Goal: Task Accomplishment & Management: Manage account settings

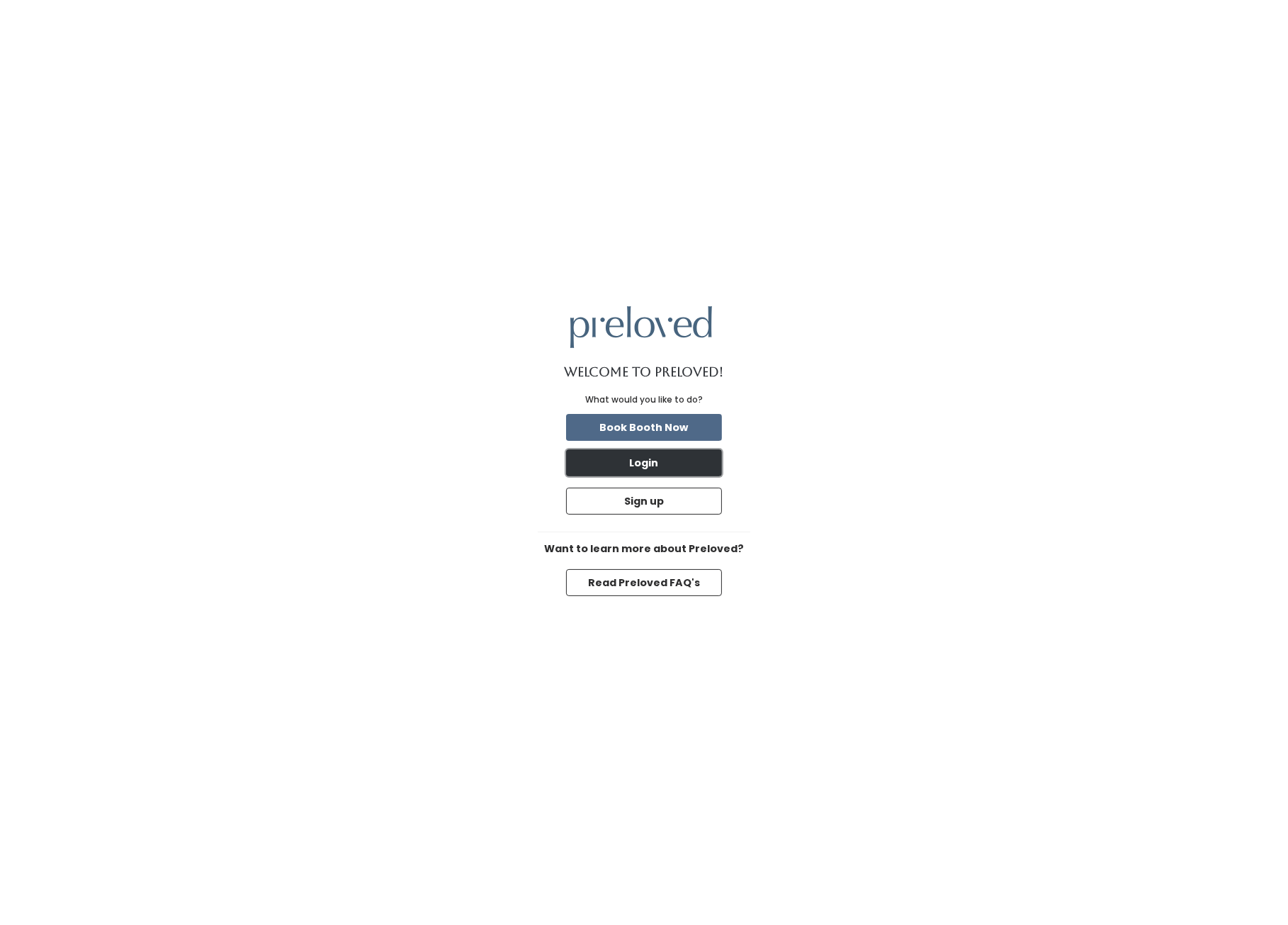
click at [638, 471] on button "Login" at bounding box center [644, 462] width 156 height 27
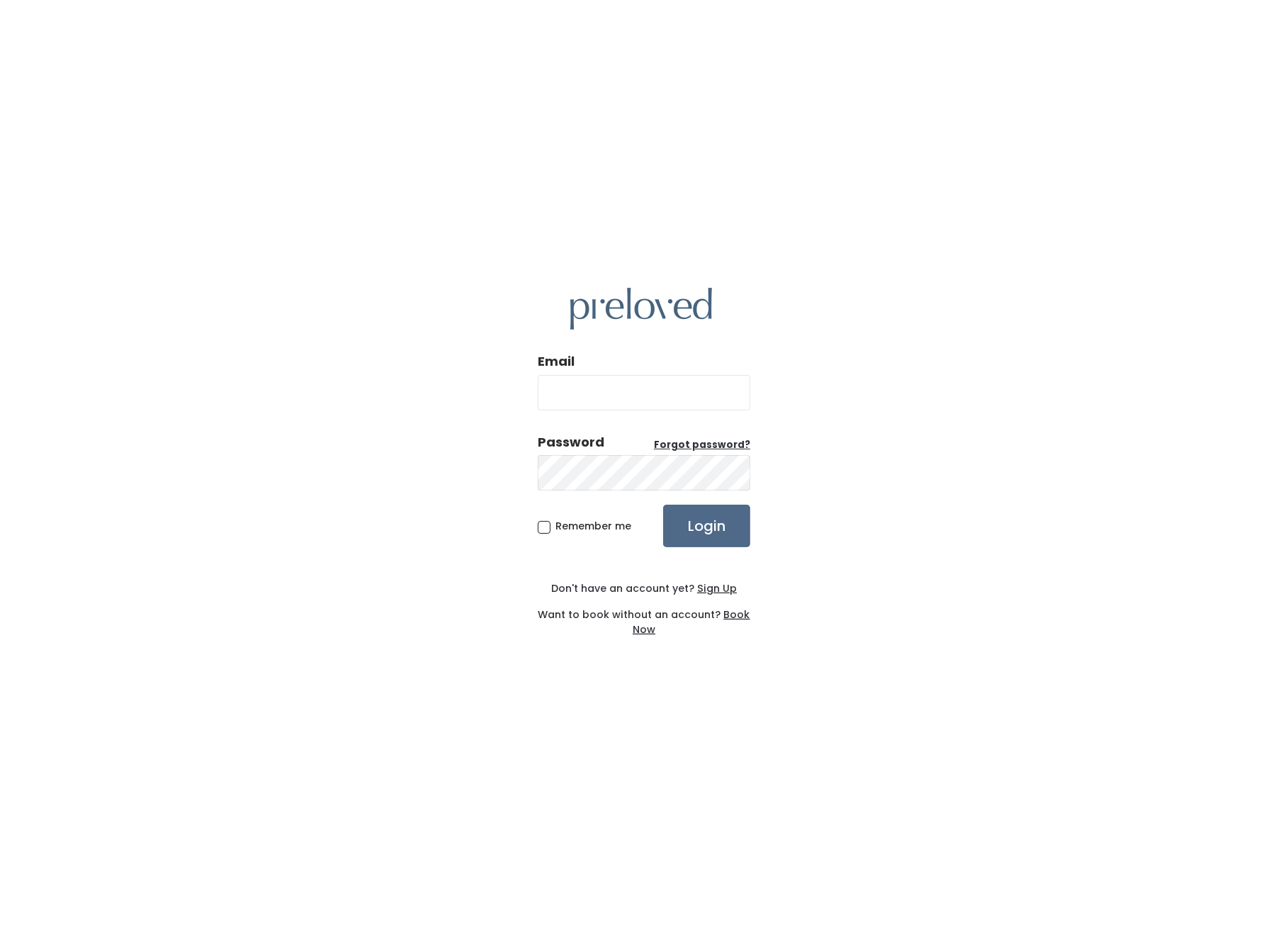
type input "[EMAIL_ADDRESS][DOMAIN_NAME]"
click at [595, 385] on input "danwjones22@gmail.com" at bounding box center [643, 393] width 212 height 36
click at [522, 149] on div "Email danwjones22@gmail.com Password Forgot password? Remember me Login Don't h…" at bounding box center [644, 462] width 1288 height 925
click at [712, 392] on input "danwjones22@gmail.com" at bounding box center [643, 393] width 212 height 36
paste input "holladay.owner@preloved.love"
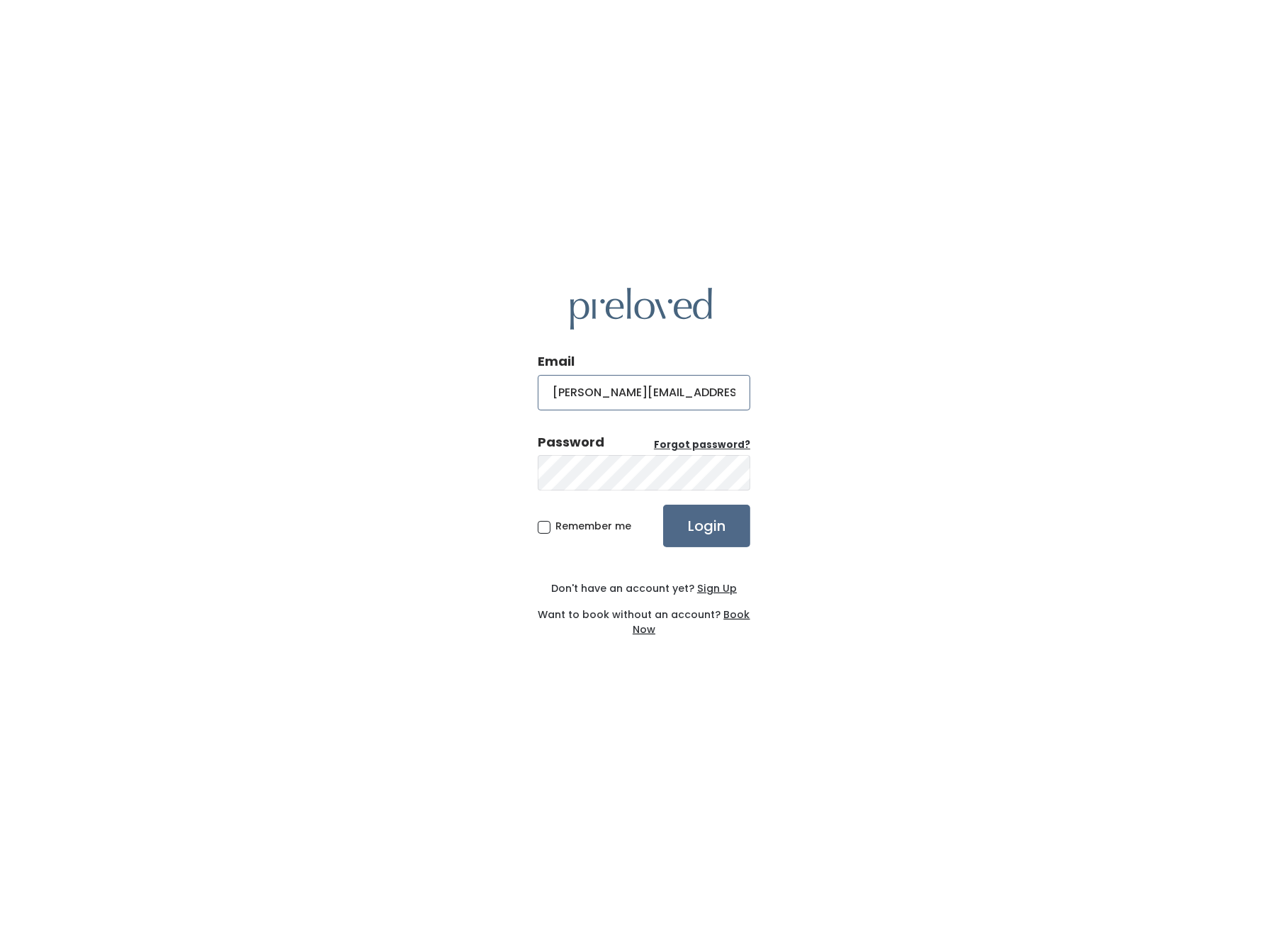
type input "holladay.owner@preloved.love"
click at [565, 522] on span "Remember me" at bounding box center [593, 526] width 75 height 14
click at [565, 522] on input "Remember me" at bounding box center [560, 524] width 9 height 9
checkbox input "true"
click at [705, 532] on input "Login" at bounding box center [707, 525] width 87 height 43
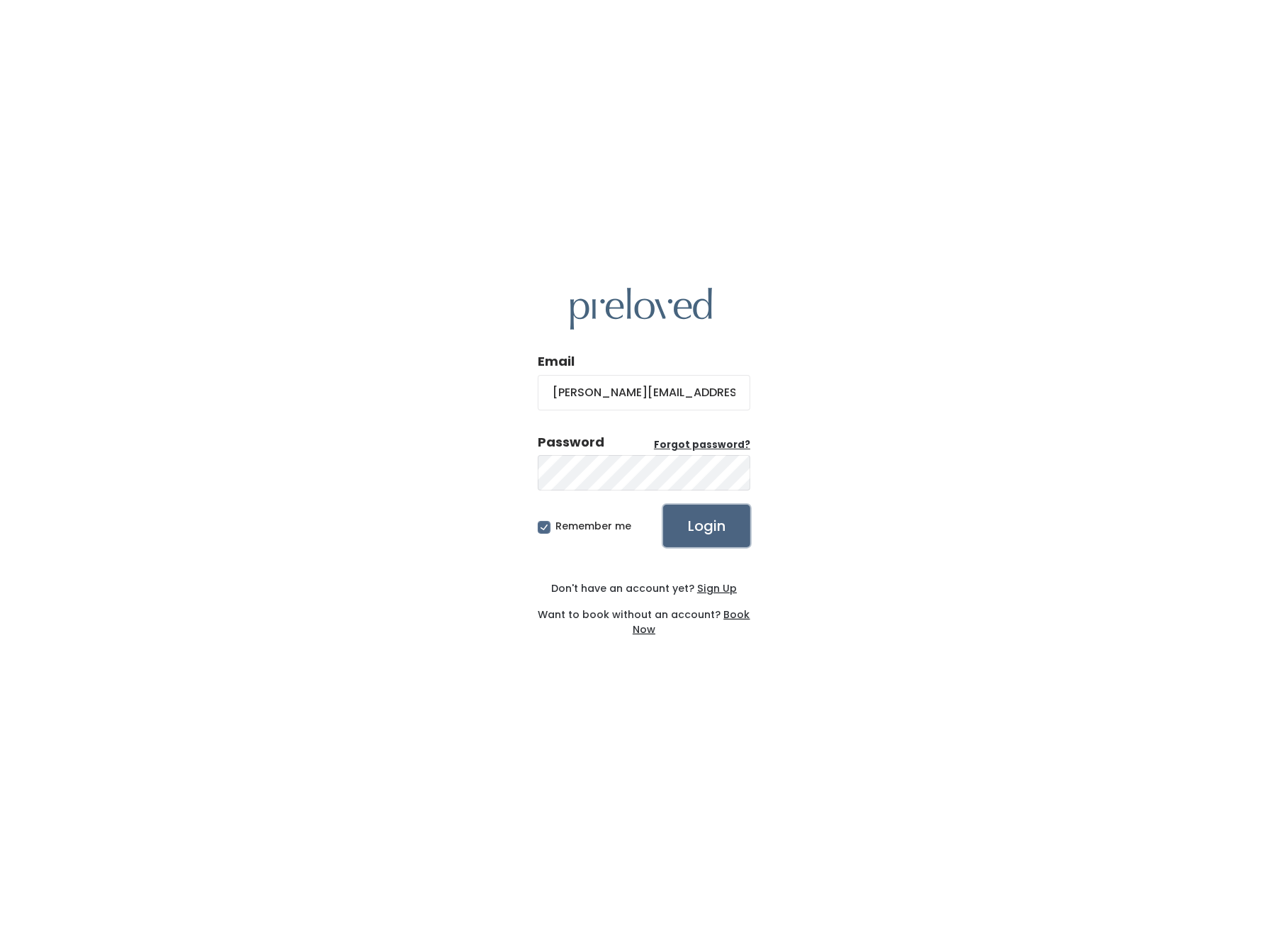
click at [706, 520] on input "Login" at bounding box center [707, 525] width 87 height 43
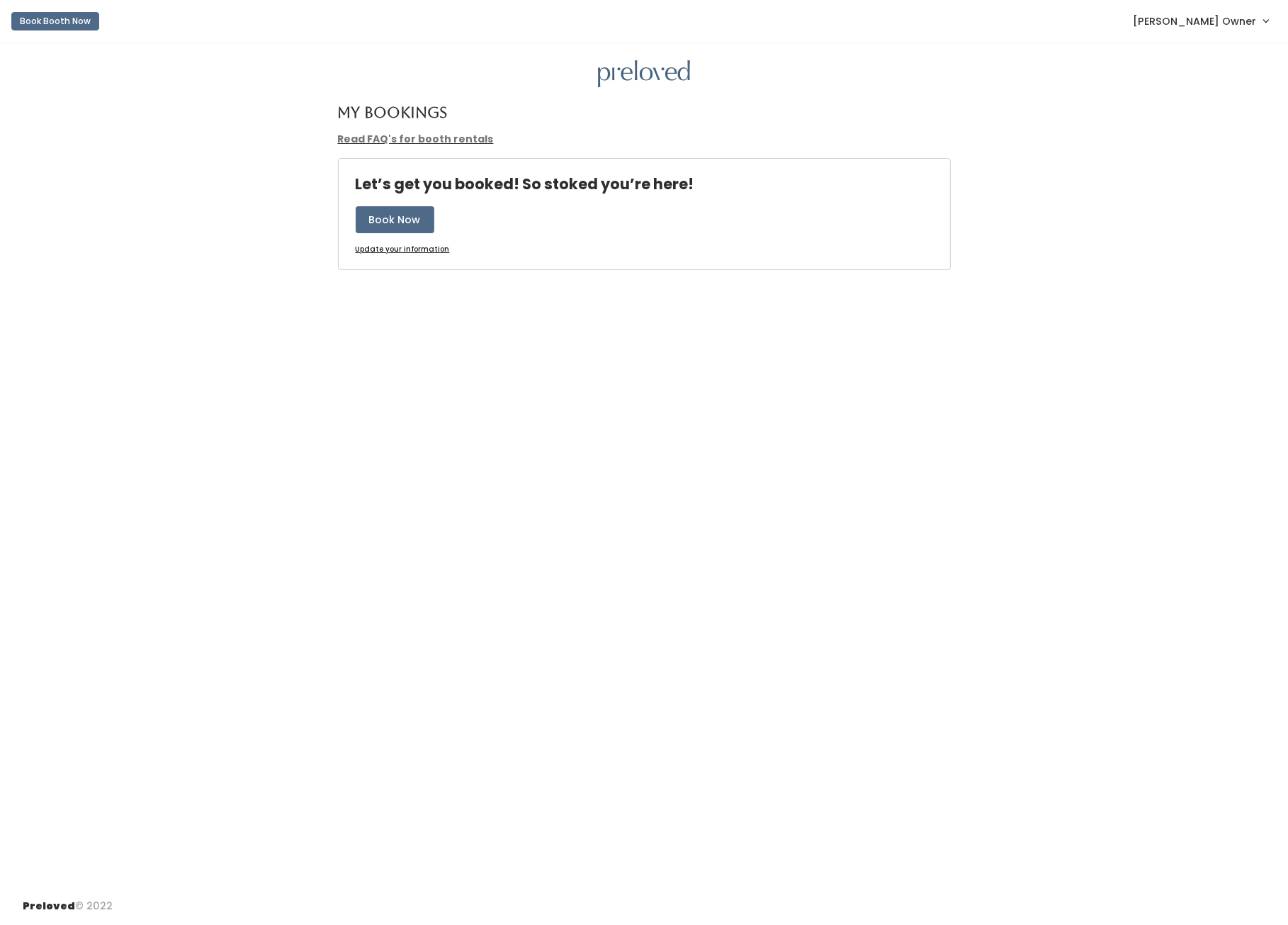
click at [1225, 24] on span "Holladay Owner" at bounding box center [1194, 21] width 123 height 16
click at [1192, 47] on link "Admin Home" at bounding box center [1218, 56] width 127 height 26
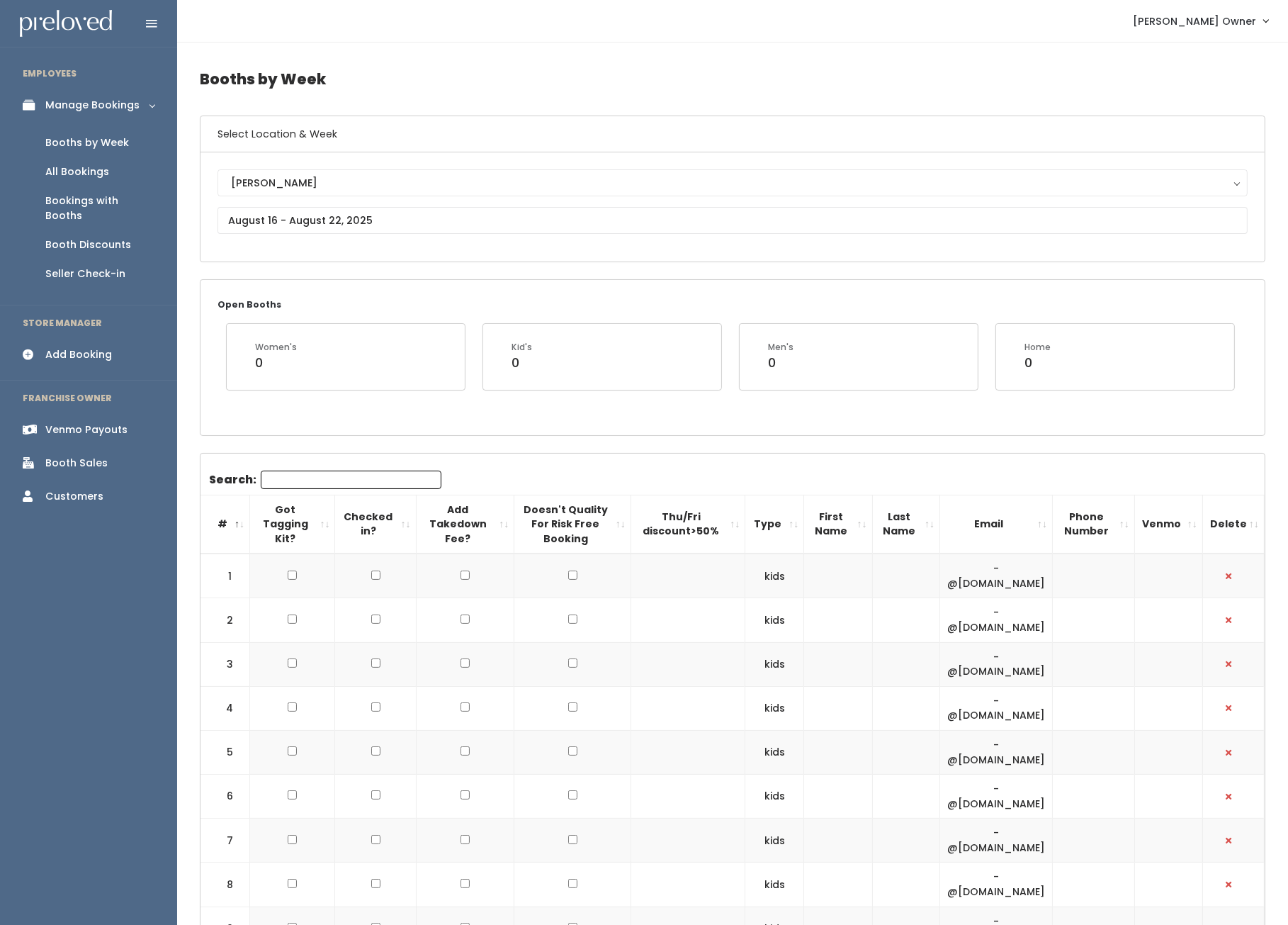
click at [65, 347] on div "Add Booking" at bounding box center [79, 354] width 67 height 15
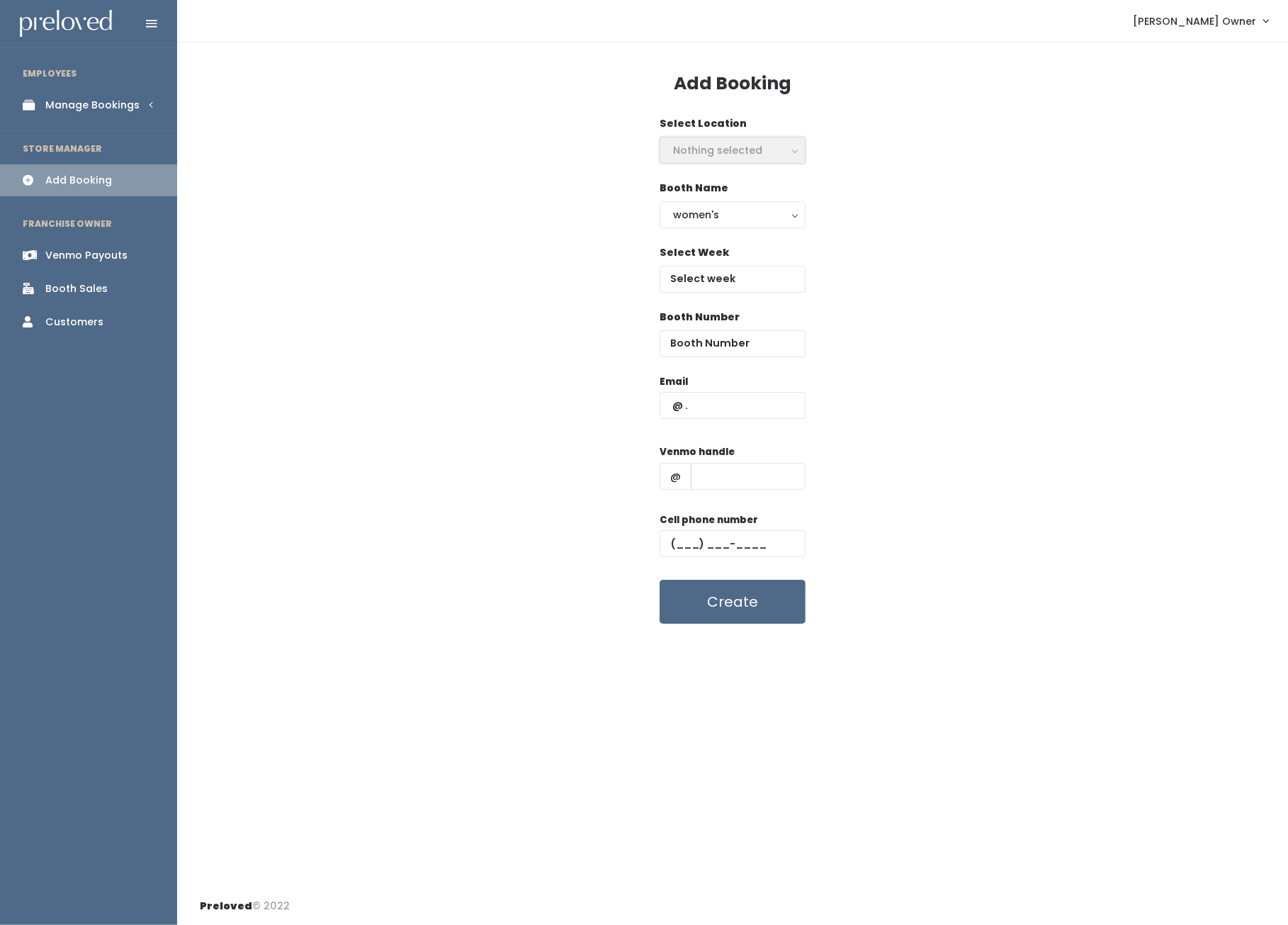
click at [709, 149] on div "Nothing selected" at bounding box center [732, 150] width 119 height 16
click at [704, 153] on div "Nothing selected" at bounding box center [732, 150] width 119 height 16
click at [541, 134] on div "Select Location Nothing selected" at bounding box center [733, 148] width 1066 height 65
click at [84, 108] on div "Manage Bookings" at bounding box center [92, 105] width 94 height 15
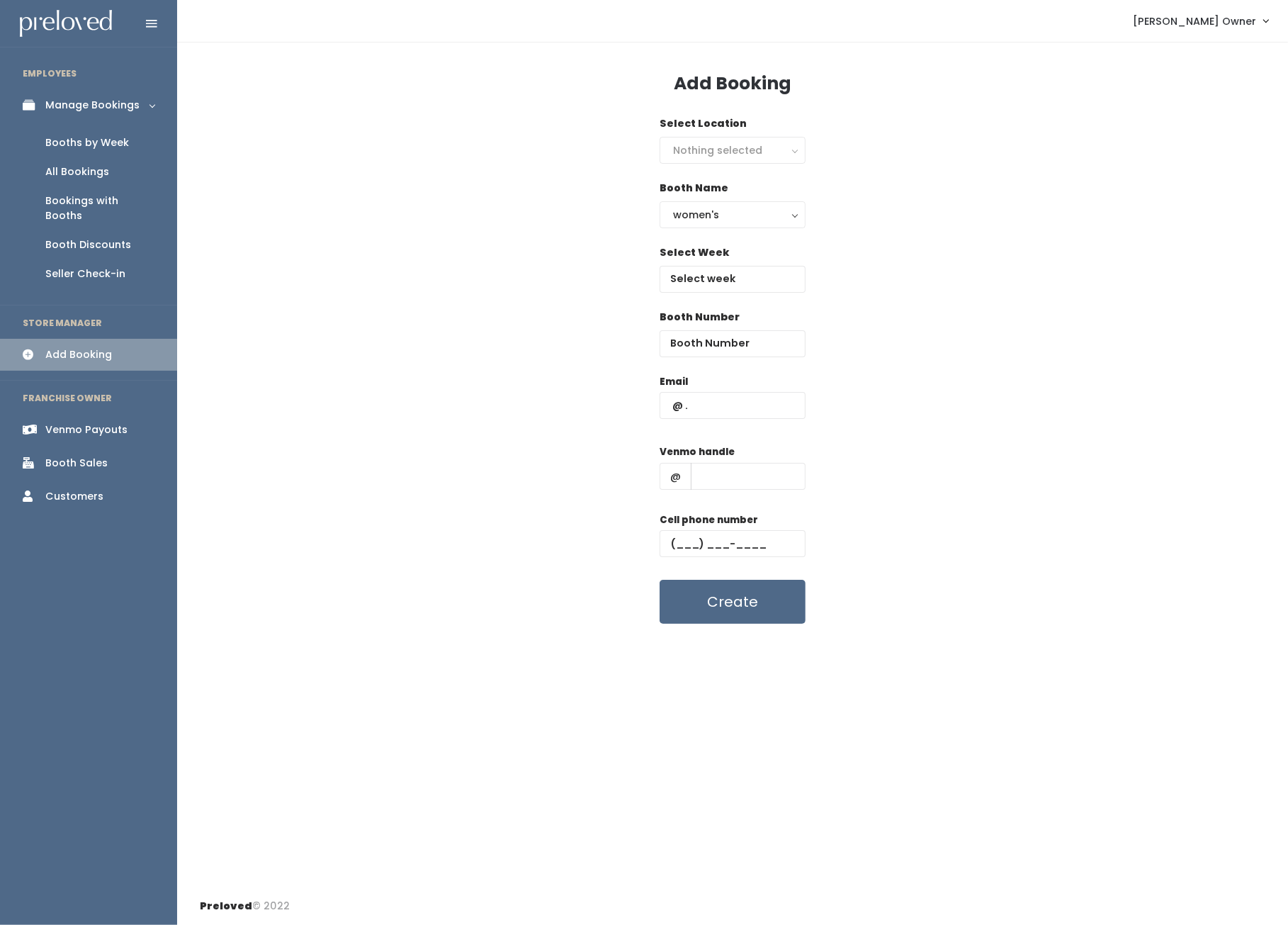
click at [54, 422] on div "Venmo Payouts" at bounding box center [86, 429] width 82 height 15
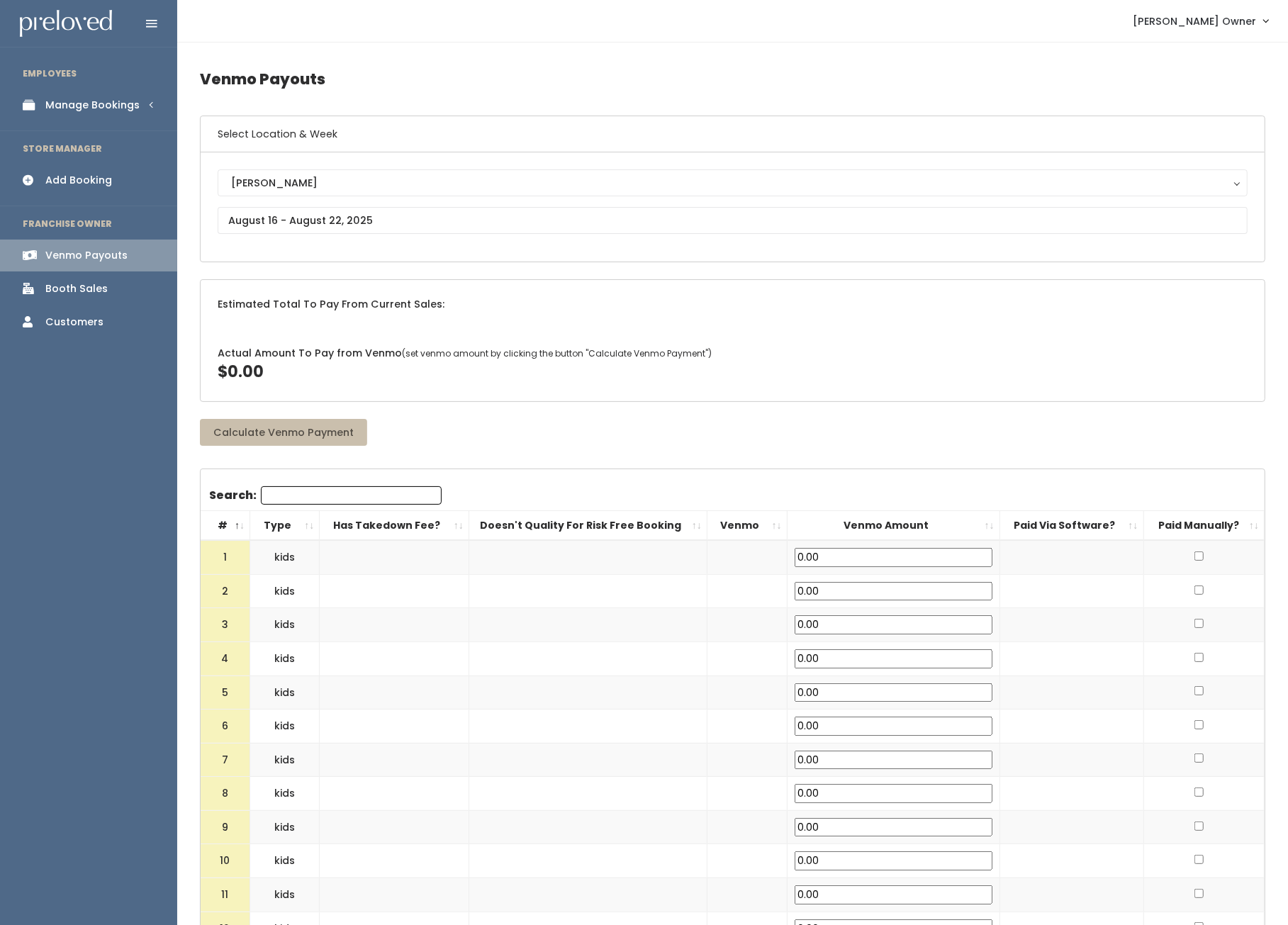
click at [79, 296] on div "Booth Sales" at bounding box center [76, 289] width 62 height 15
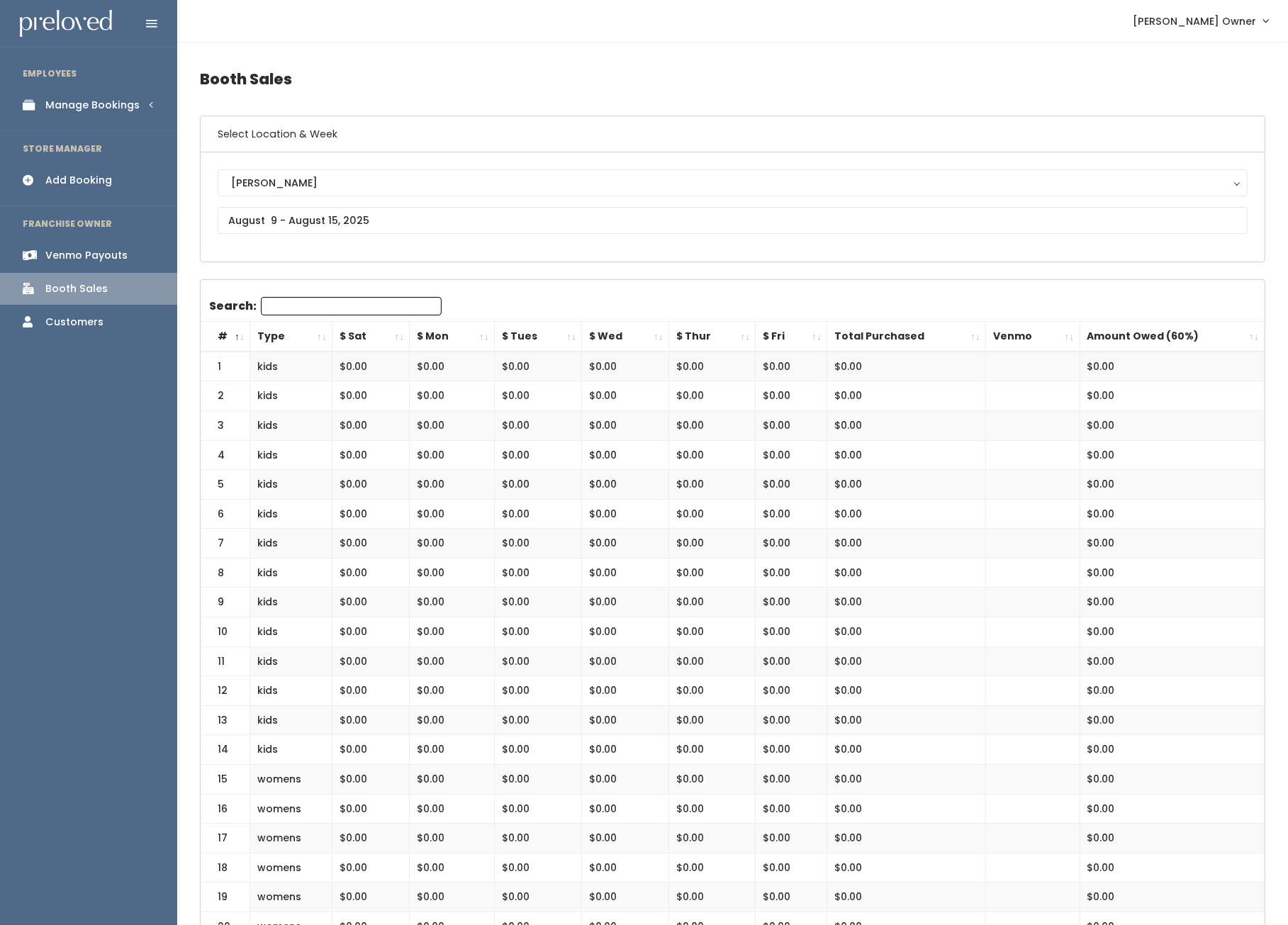
click at [70, 321] on div "Customers" at bounding box center [74, 321] width 58 height 15
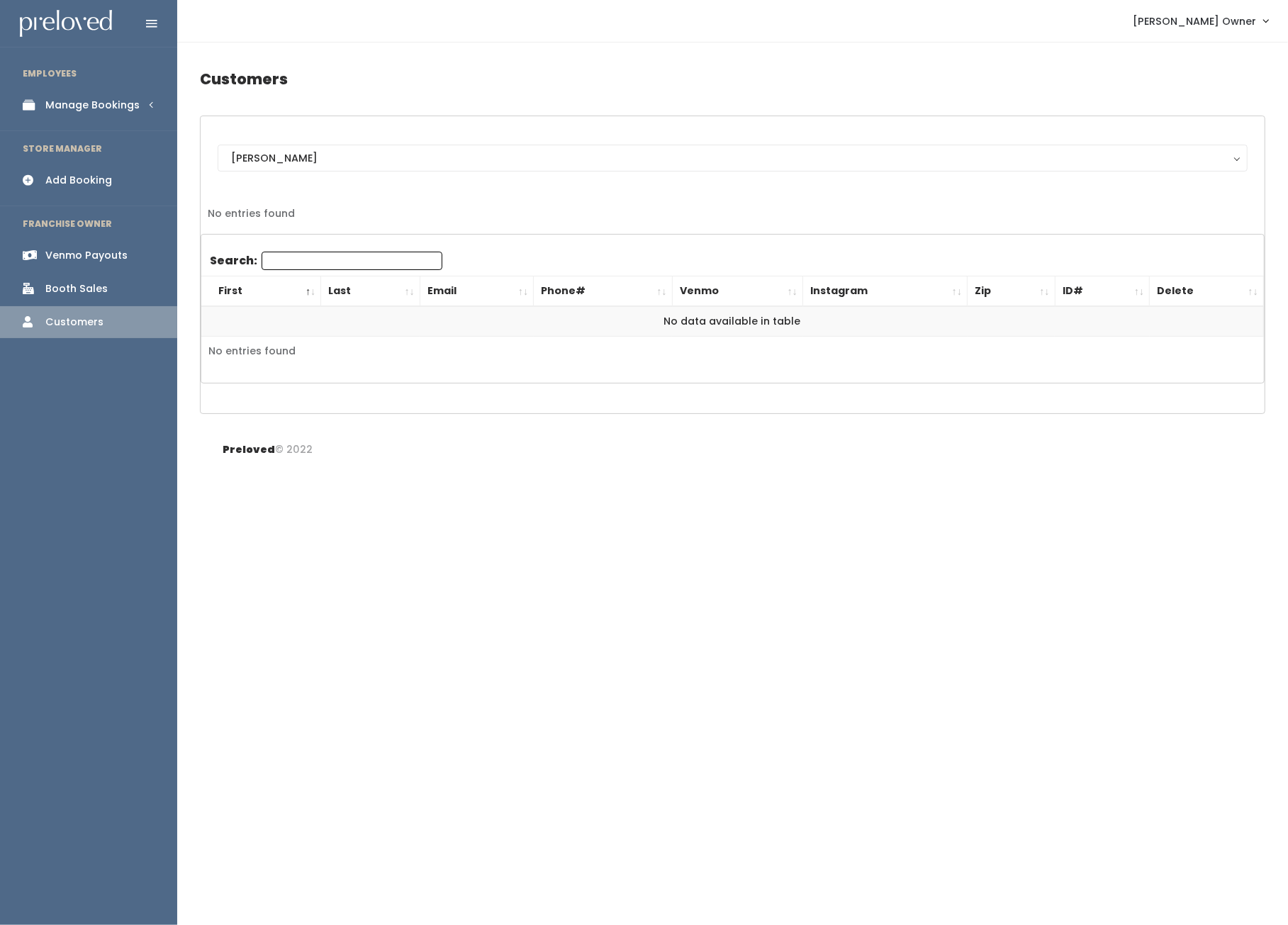
click at [72, 285] on div "Booth Sales" at bounding box center [76, 289] width 62 height 15
click at [84, 258] on div "Venmo Payouts" at bounding box center [86, 255] width 82 height 15
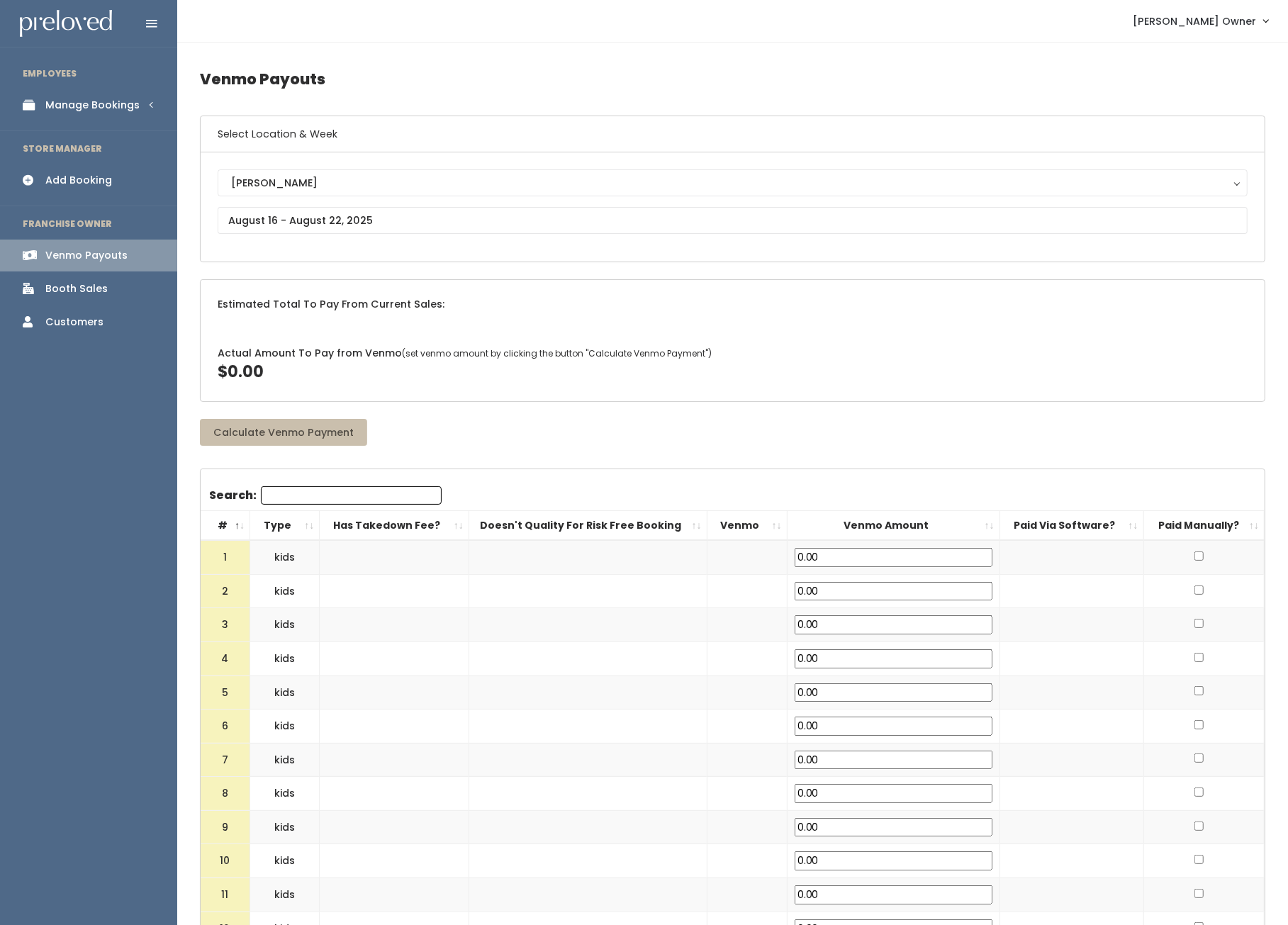
click at [84, 179] on div "Add Booking" at bounding box center [79, 180] width 67 height 15
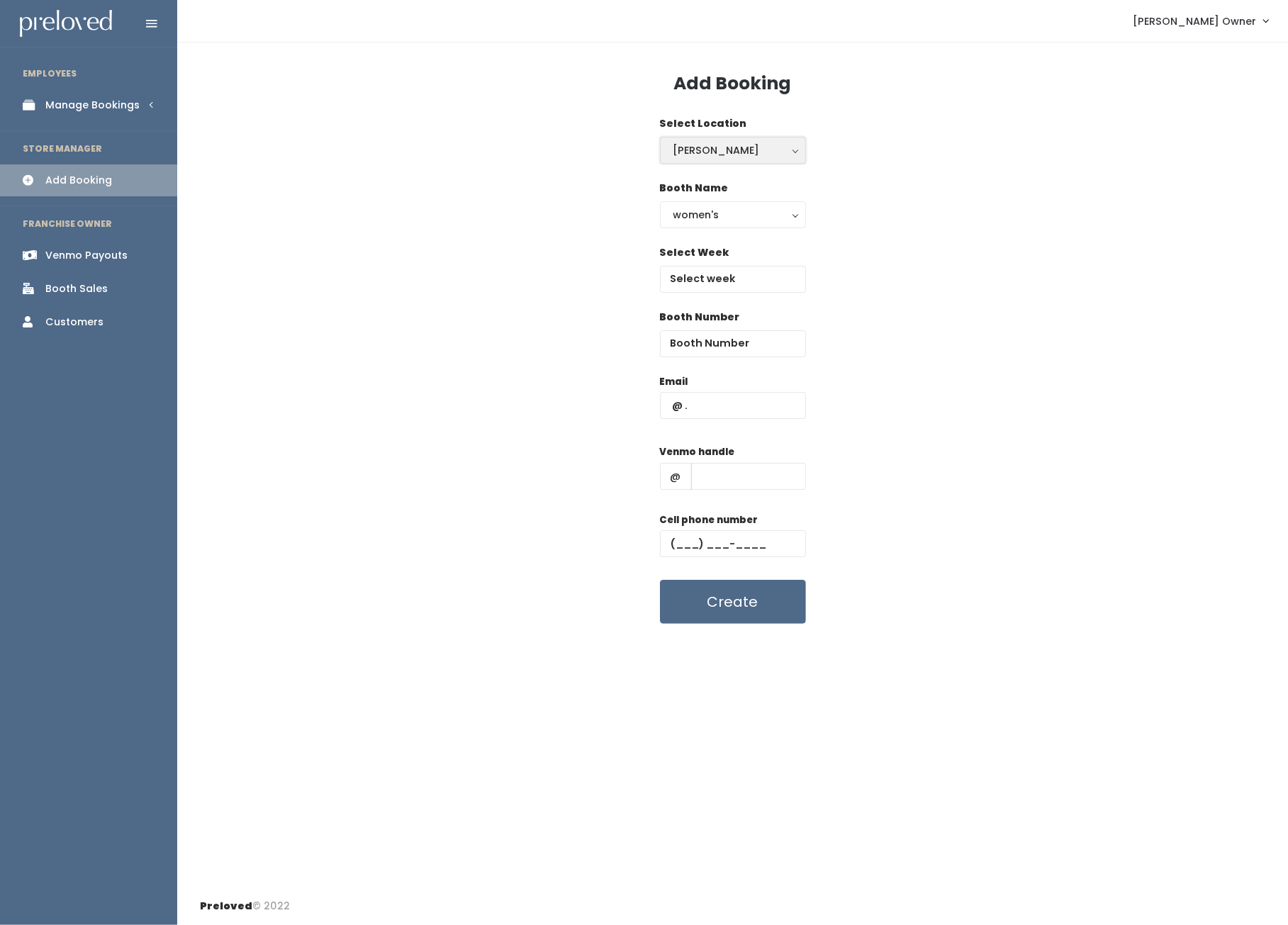
click at [693, 137] on button "[PERSON_NAME]" at bounding box center [733, 150] width 146 height 27
click at [595, 180] on div "Booth Name women's kid's home men's women's" at bounding box center [732, 212] width 1065 height 65
click at [674, 212] on div "women's" at bounding box center [732, 215] width 119 height 16
click at [674, 212] on div "women's" at bounding box center [732, 215] width 119 height 16
click at [128, 100] on div "Manage Bookings" at bounding box center [92, 105] width 94 height 15
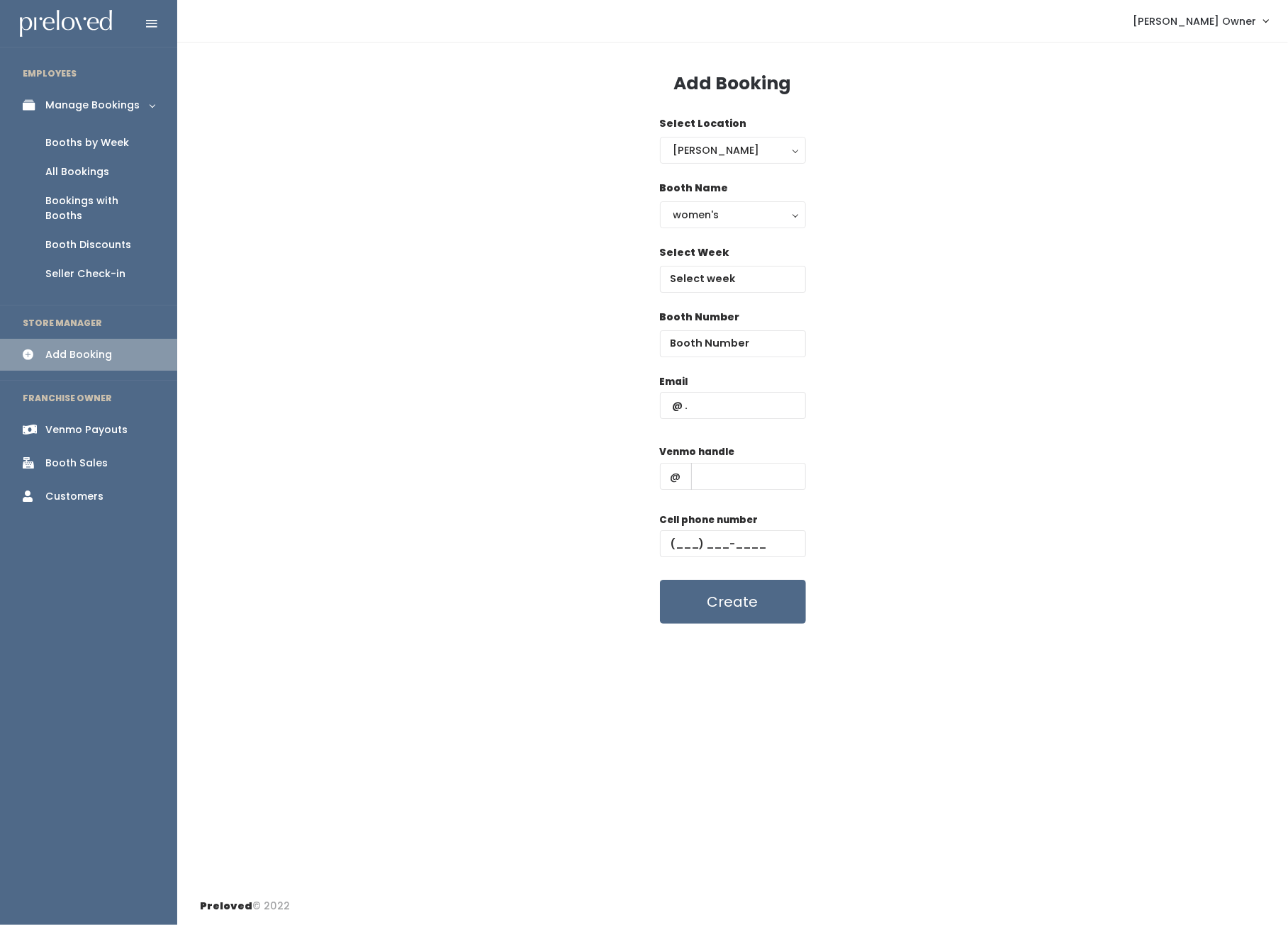
click at [91, 141] on div "Booths by Week" at bounding box center [86, 142] width 83 height 15
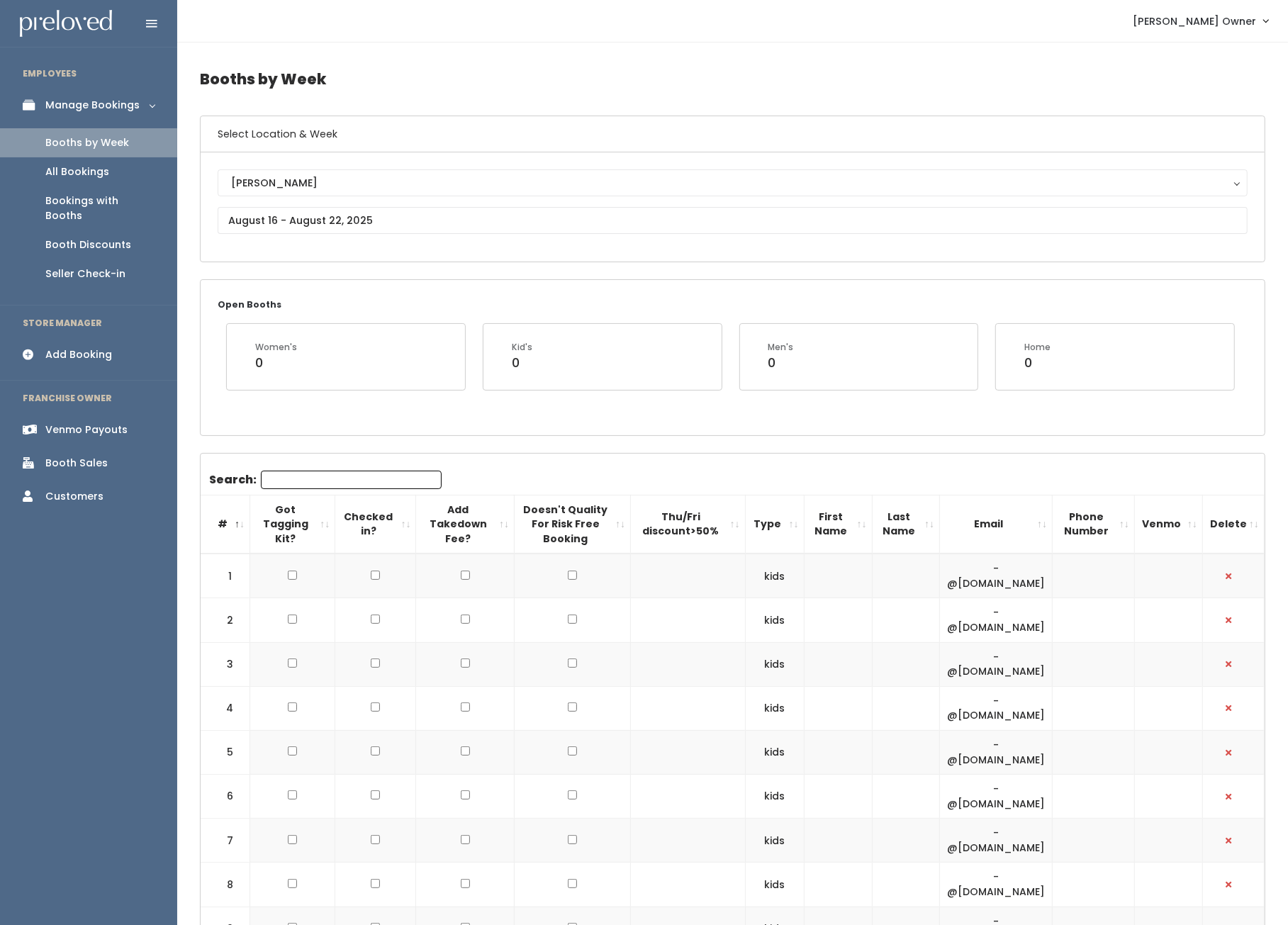
click at [72, 171] on div "All Bookings" at bounding box center [77, 171] width 64 height 15
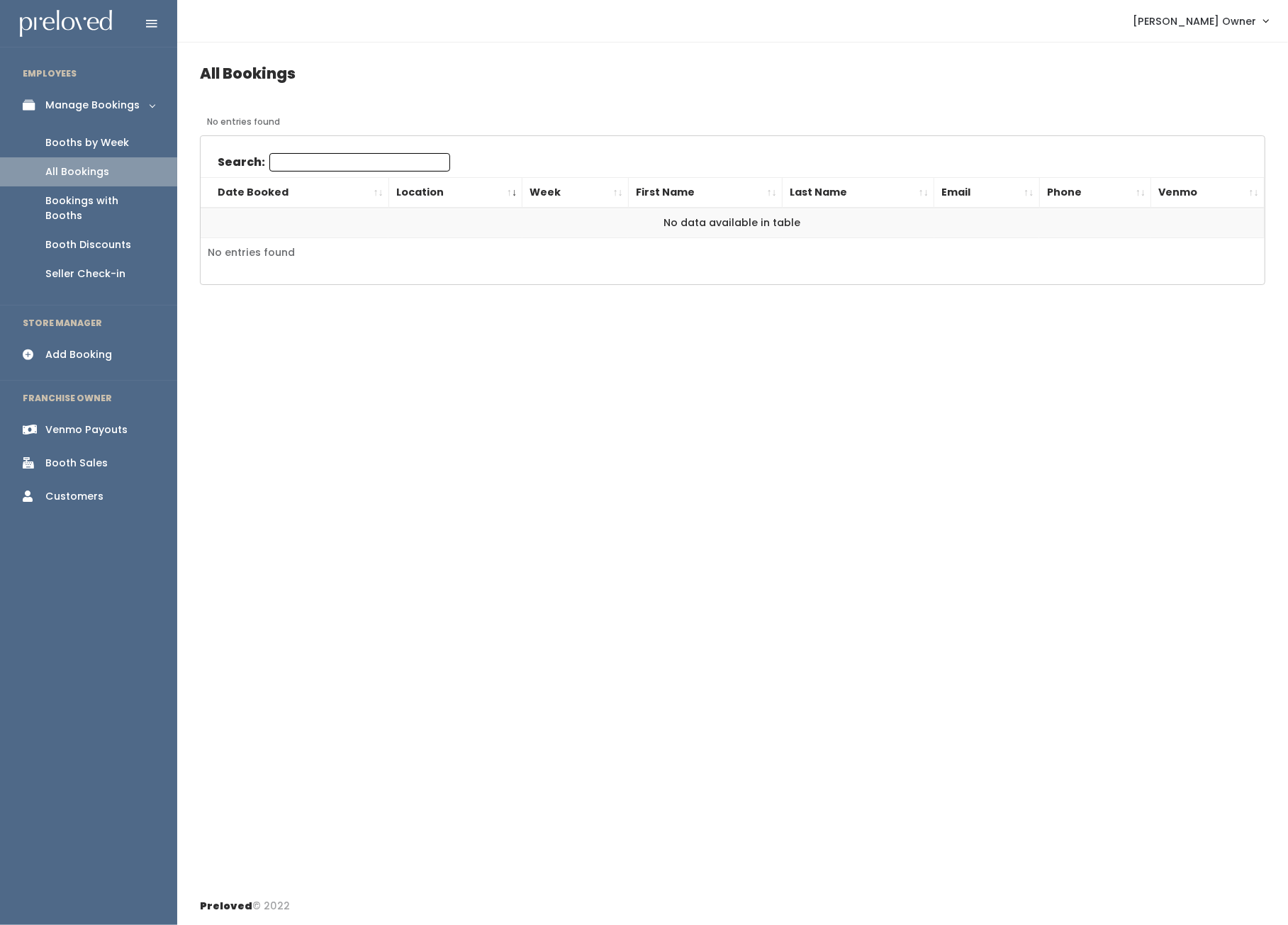
click at [67, 201] on div "Bookings with Booths" at bounding box center [100, 208] width 109 height 30
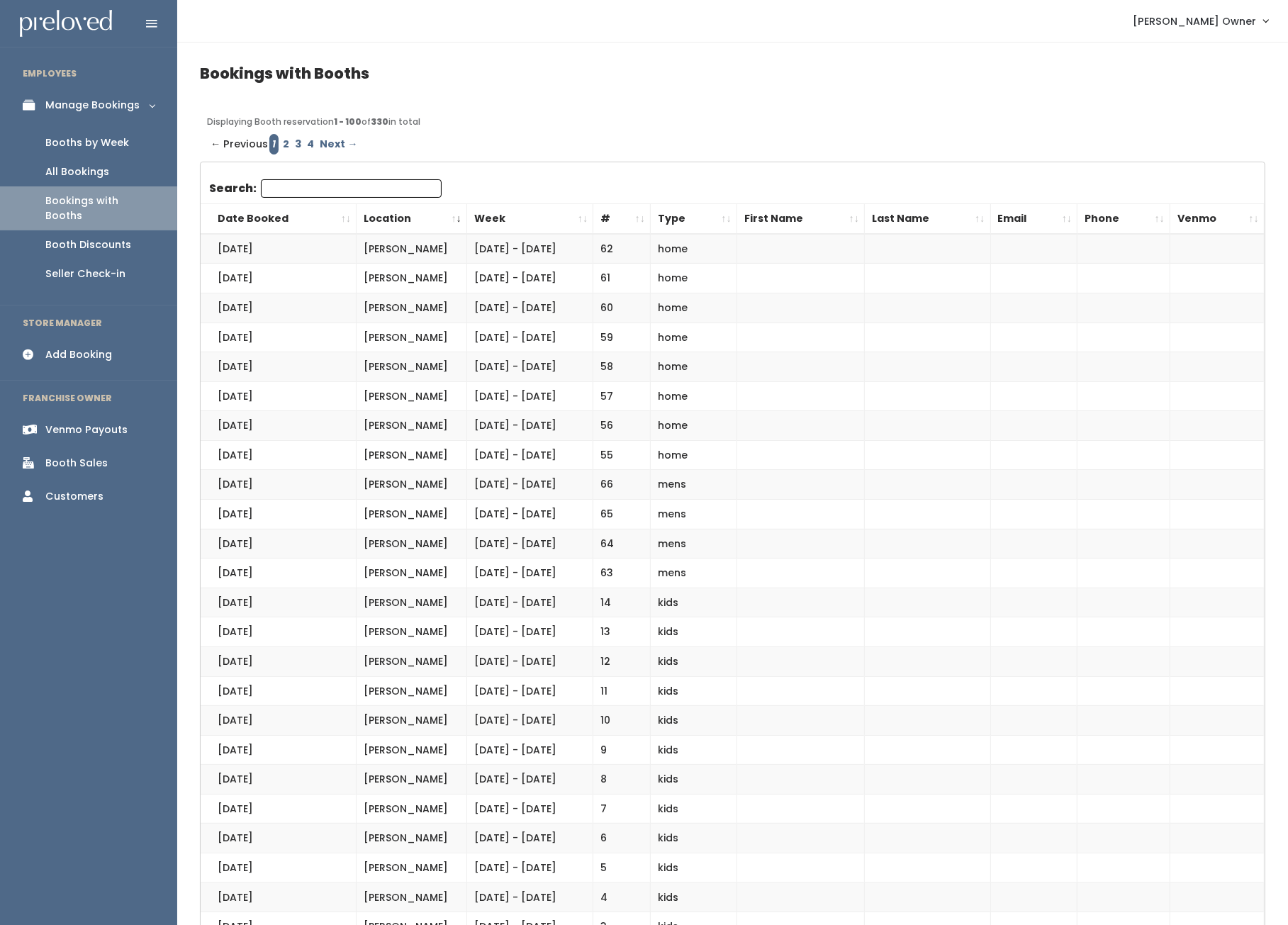
click at [61, 230] on link "Booth Discounts" at bounding box center [89, 244] width 177 height 29
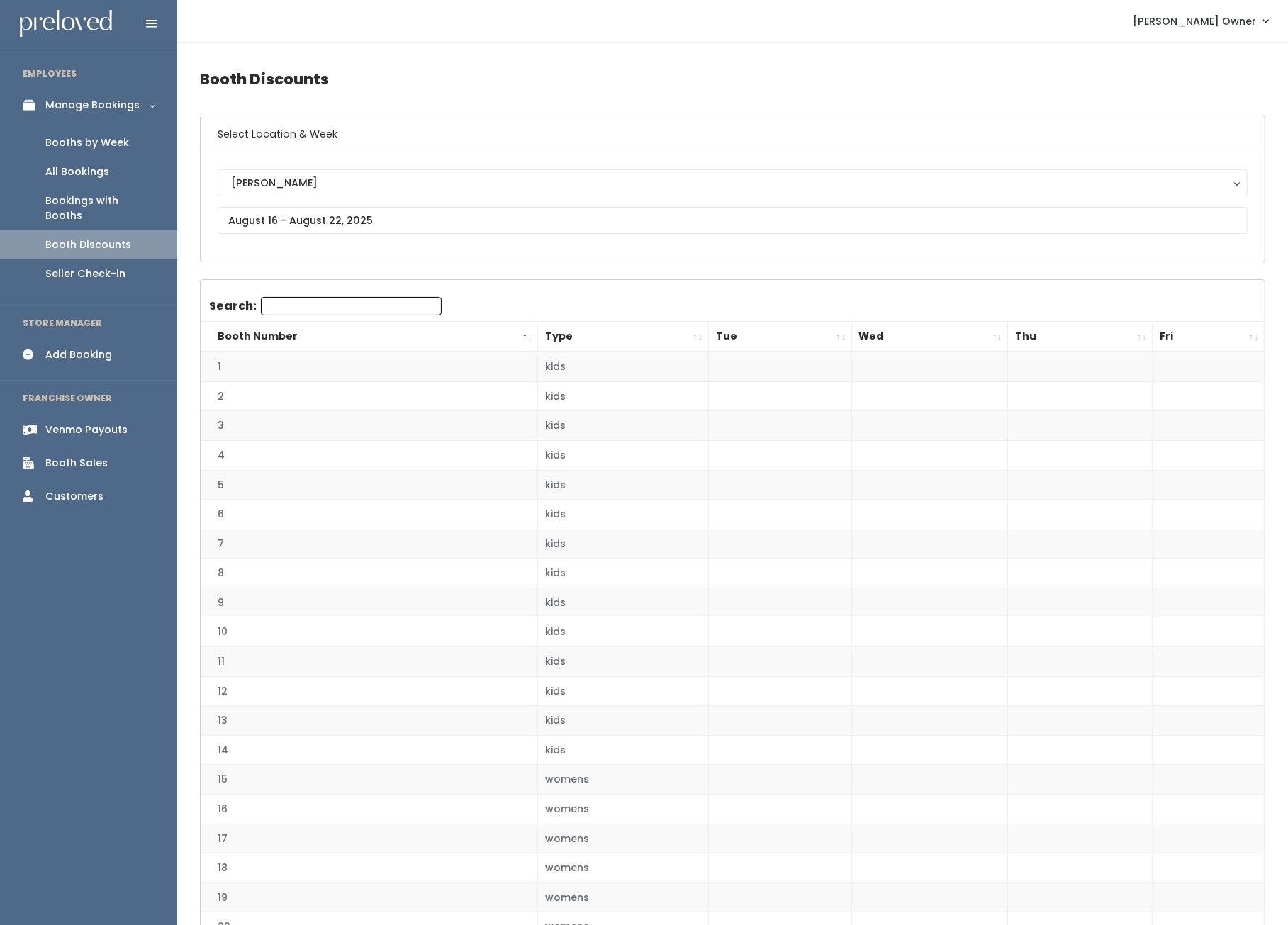
click at [68, 268] on link "Seller Check-in" at bounding box center [89, 273] width 177 height 29
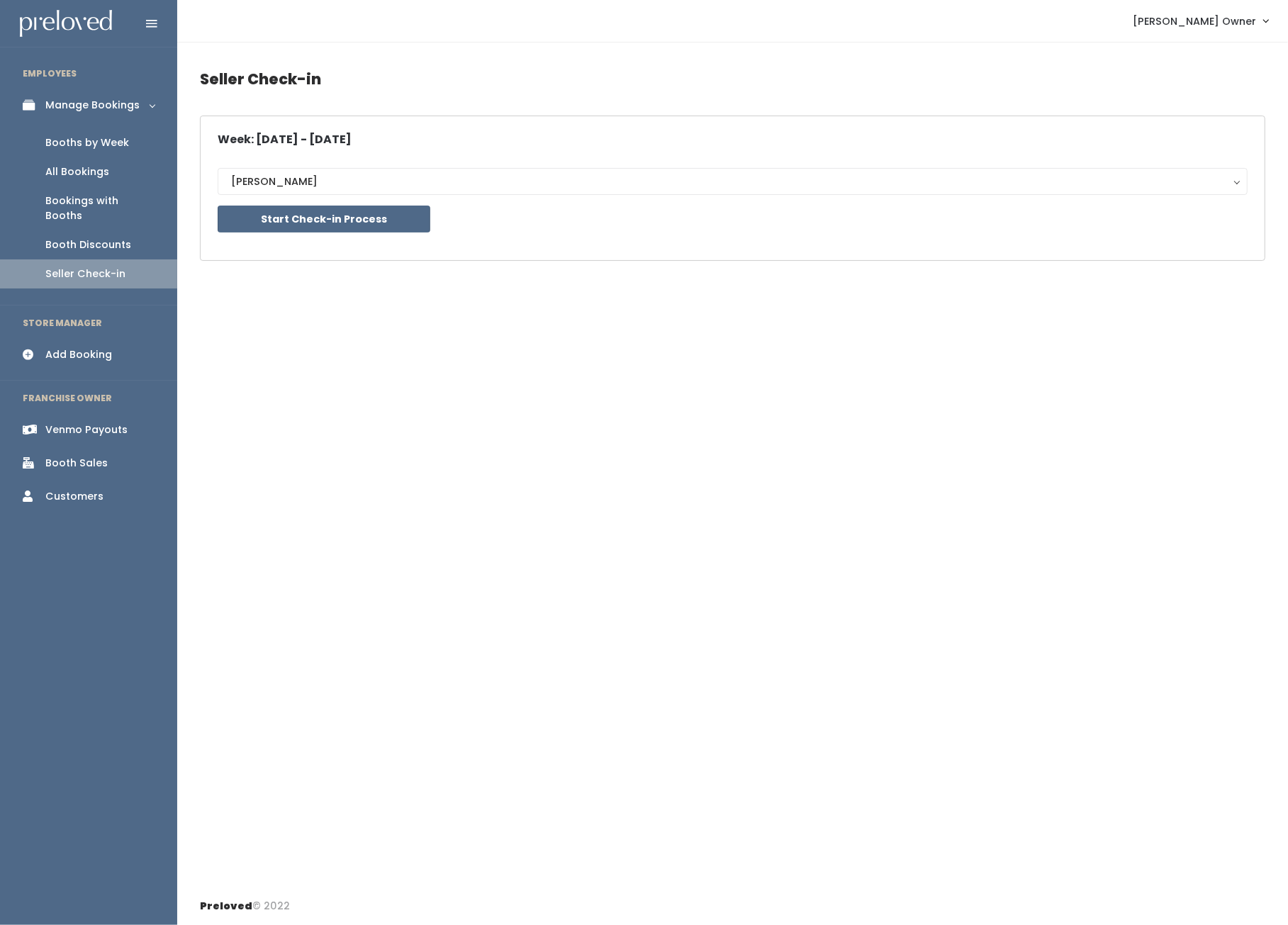
click at [75, 481] on link "Customers" at bounding box center [89, 496] width 177 height 32
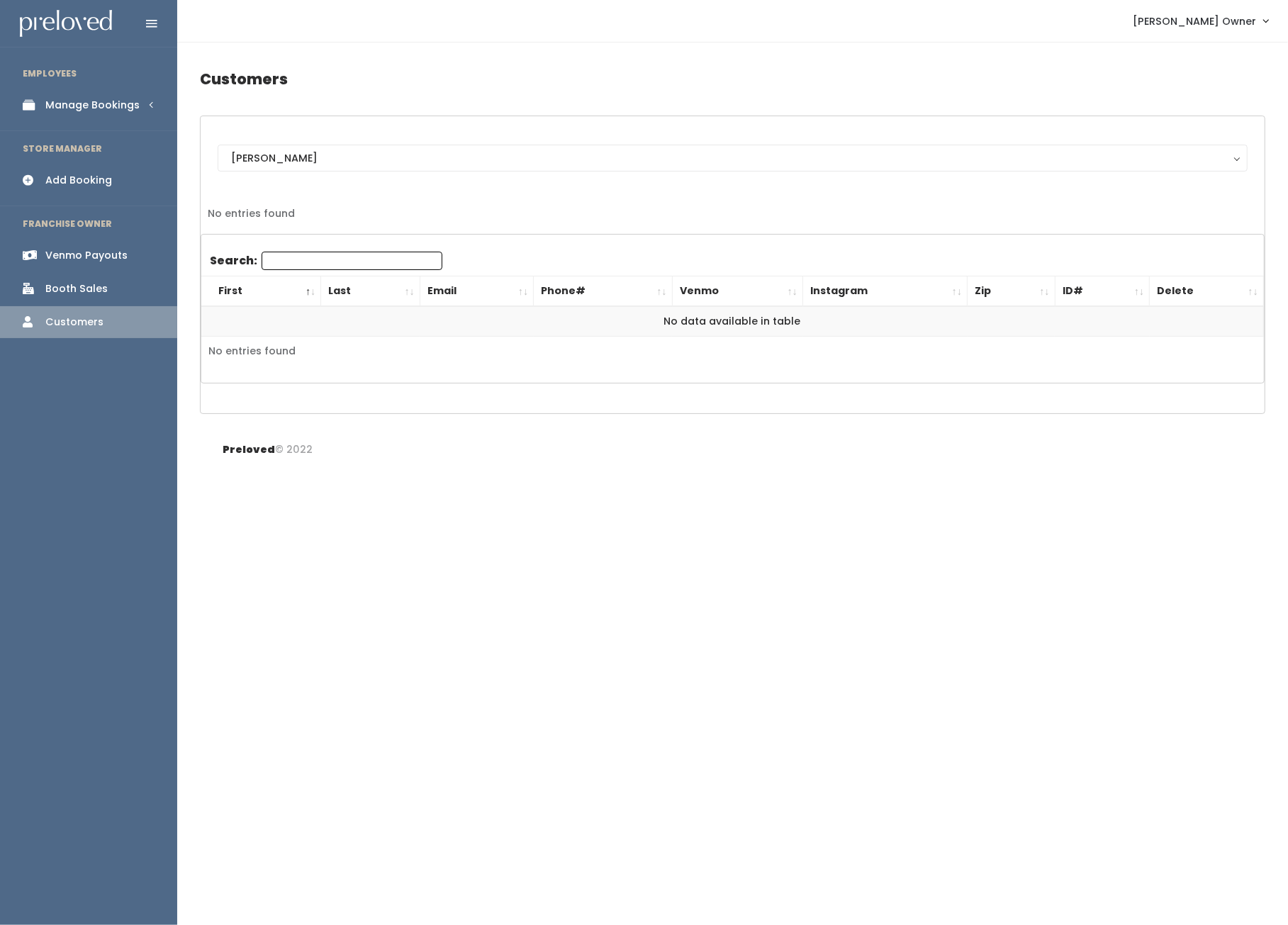
click at [68, 475] on ul "EMPLOYEES Manage Bookings Booths by Week All Bookings Bookings with Booths Boot…" at bounding box center [89, 490] width 177 height 869
click at [72, 287] on div "Booth Sales" at bounding box center [76, 289] width 62 height 15
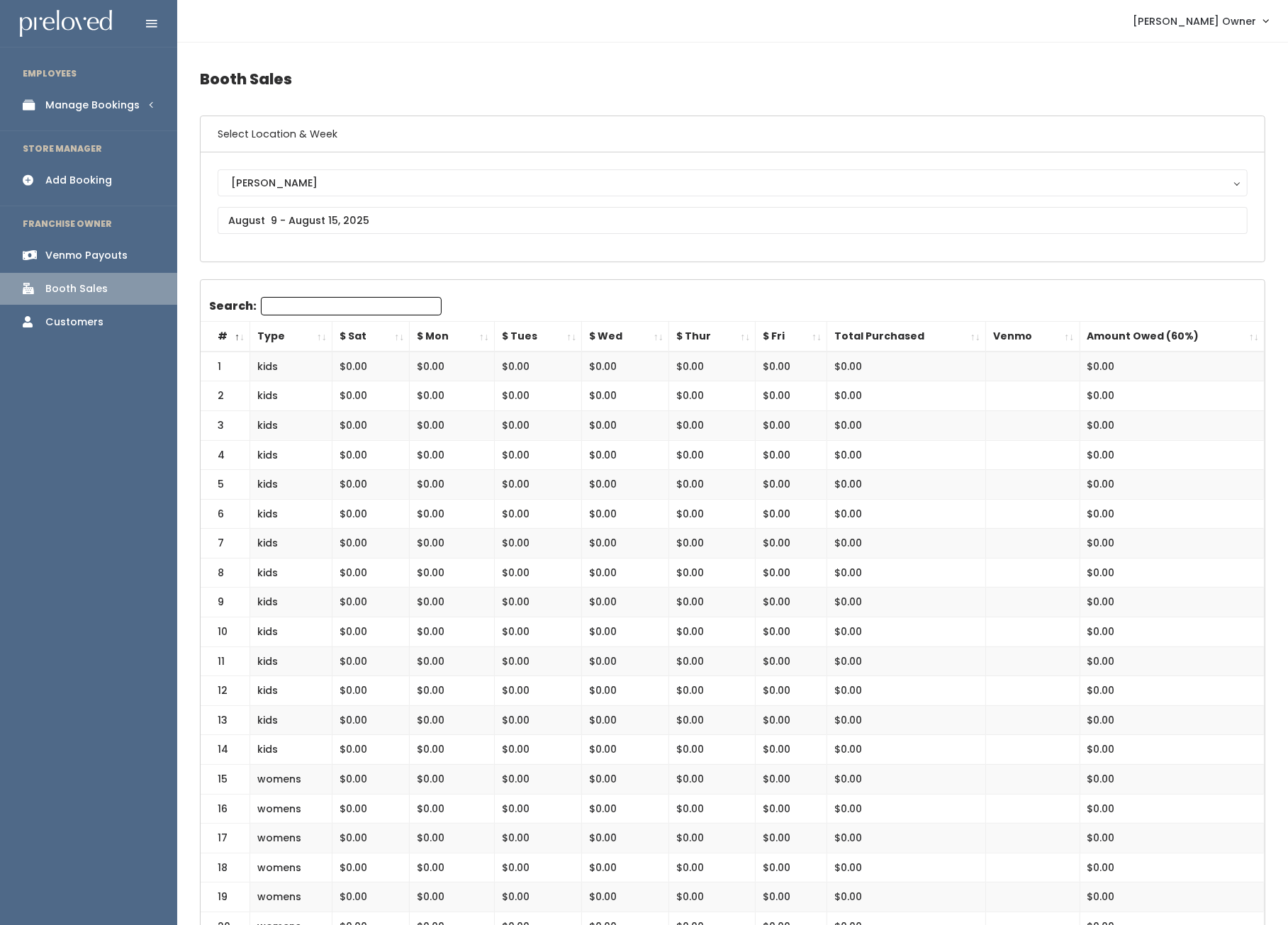
click at [73, 253] on div "Venmo Payouts" at bounding box center [86, 255] width 82 height 15
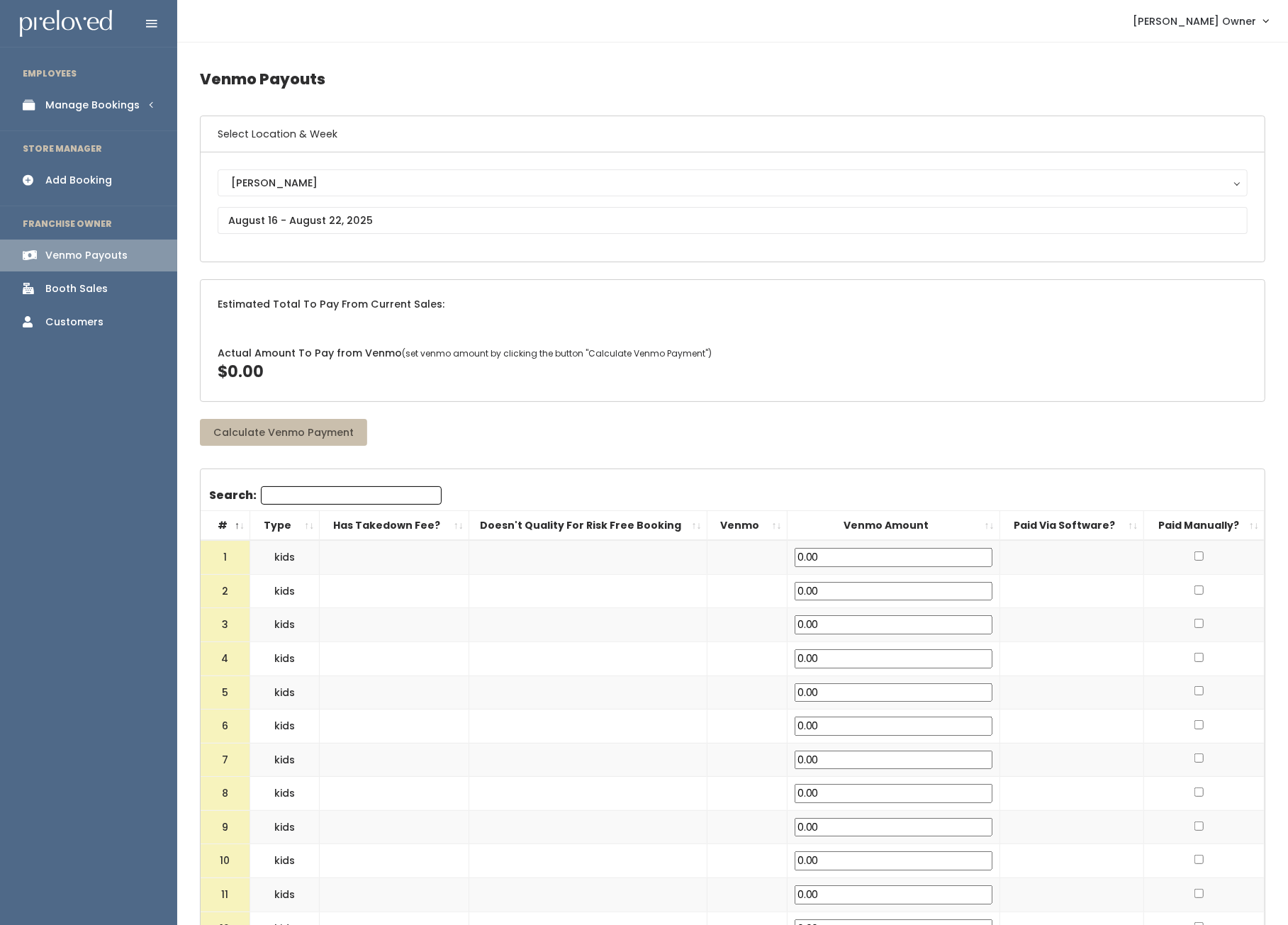
click at [100, 110] on div "Manage Bookings" at bounding box center [92, 105] width 94 height 15
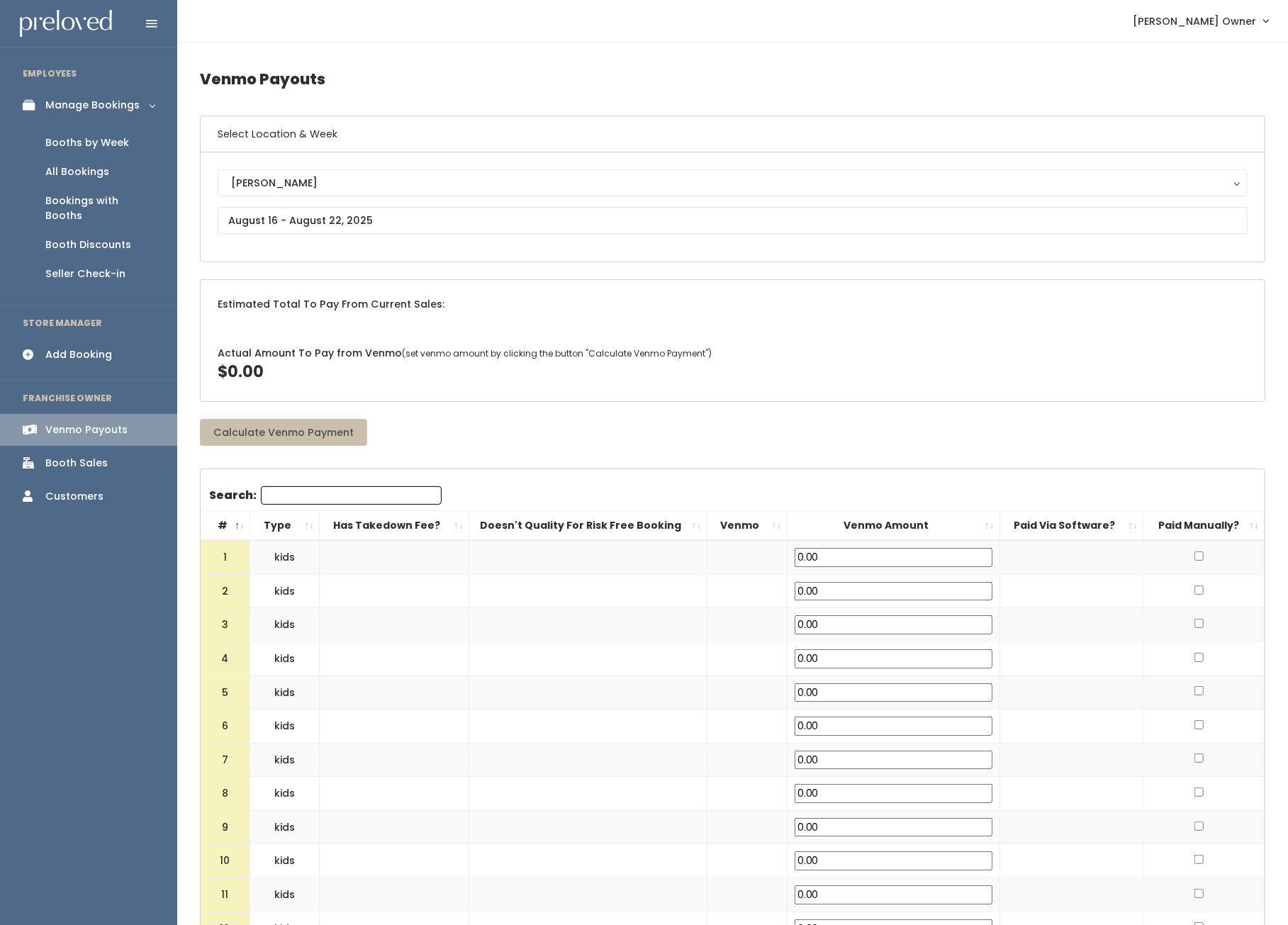
click at [76, 347] on div "Add Booking" at bounding box center [79, 354] width 67 height 15
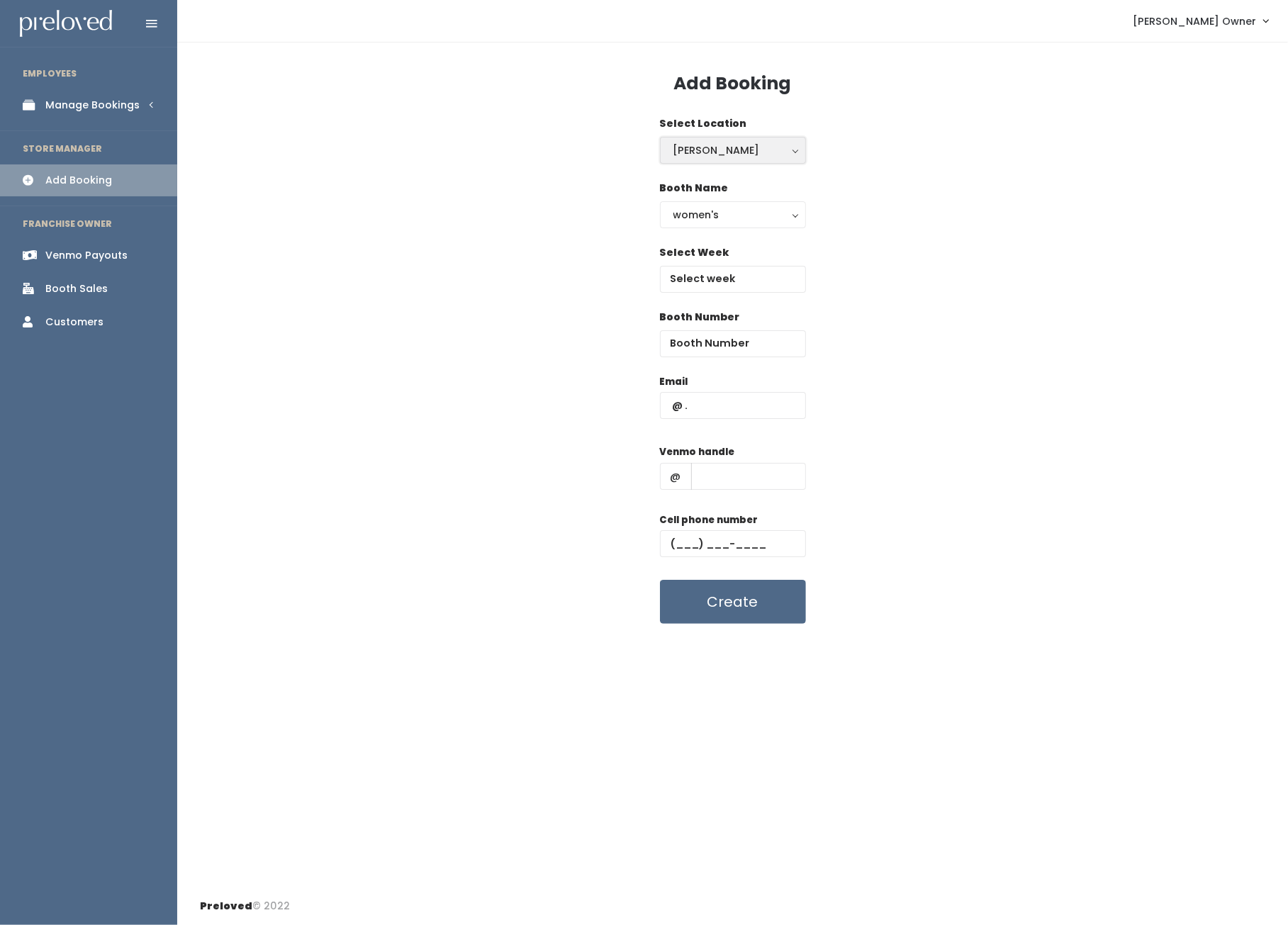
click at [690, 155] on div "Holladay" at bounding box center [732, 150] width 119 height 16
click at [686, 150] on div "Holladay" at bounding box center [732, 150] width 119 height 16
click at [1208, 16] on span "Holladay Owner" at bounding box center [1194, 21] width 123 height 16
click at [1171, 115] on icon "submit" at bounding box center [1174, 118] width 10 height 10
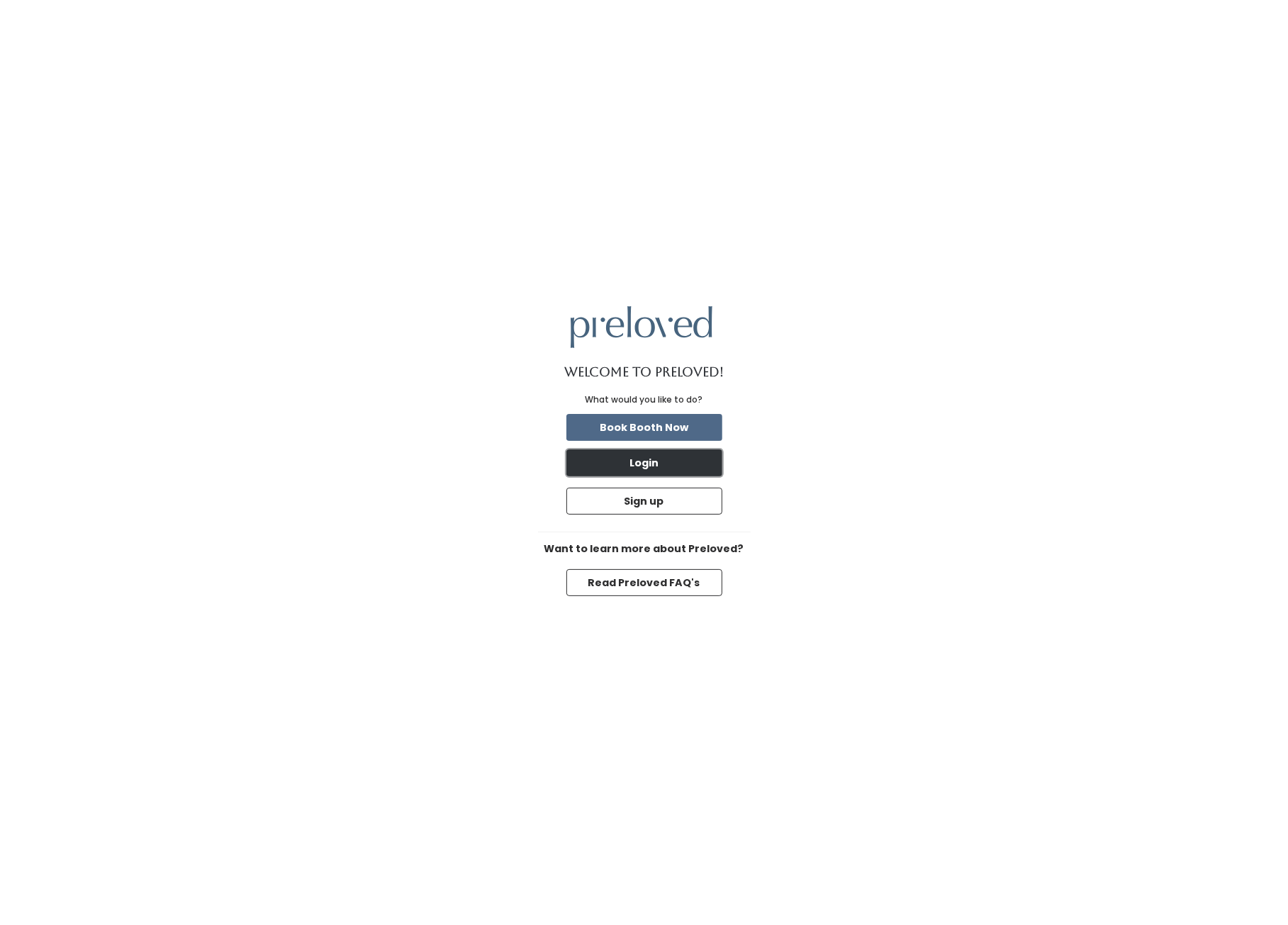
click at [641, 457] on button "Login" at bounding box center [644, 462] width 156 height 27
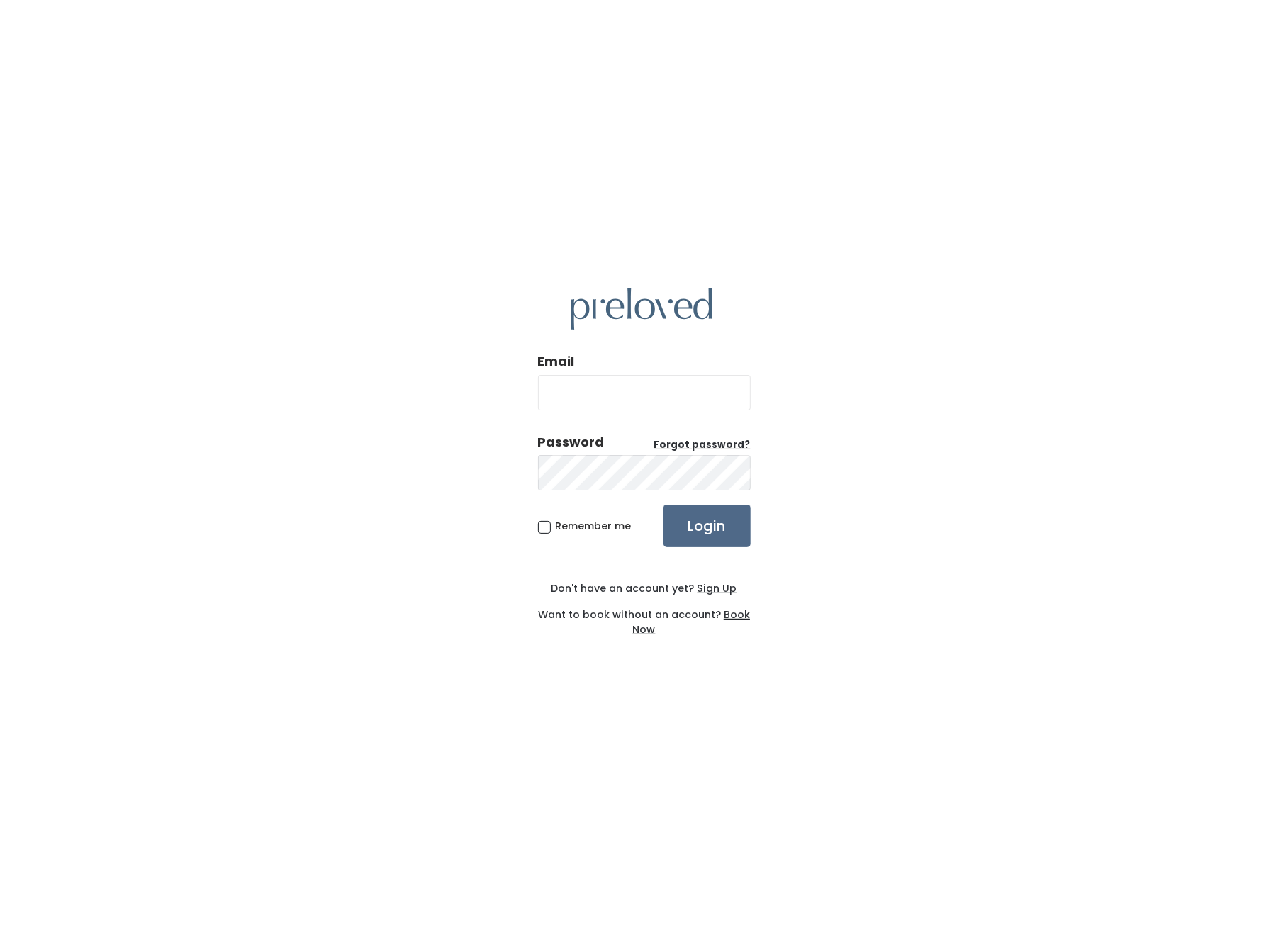
type input "danwjones22@gmail.com"
click at [553, 530] on label "Remember me" at bounding box center [584, 526] width 93 height 15
click at [556, 528] on input "Remember me" at bounding box center [560, 524] width 9 height 9
checkbox input "true"
drag, startPoint x: 775, startPoint y: 529, endPoint x: 752, endPoint y: 530, distance: 23.0
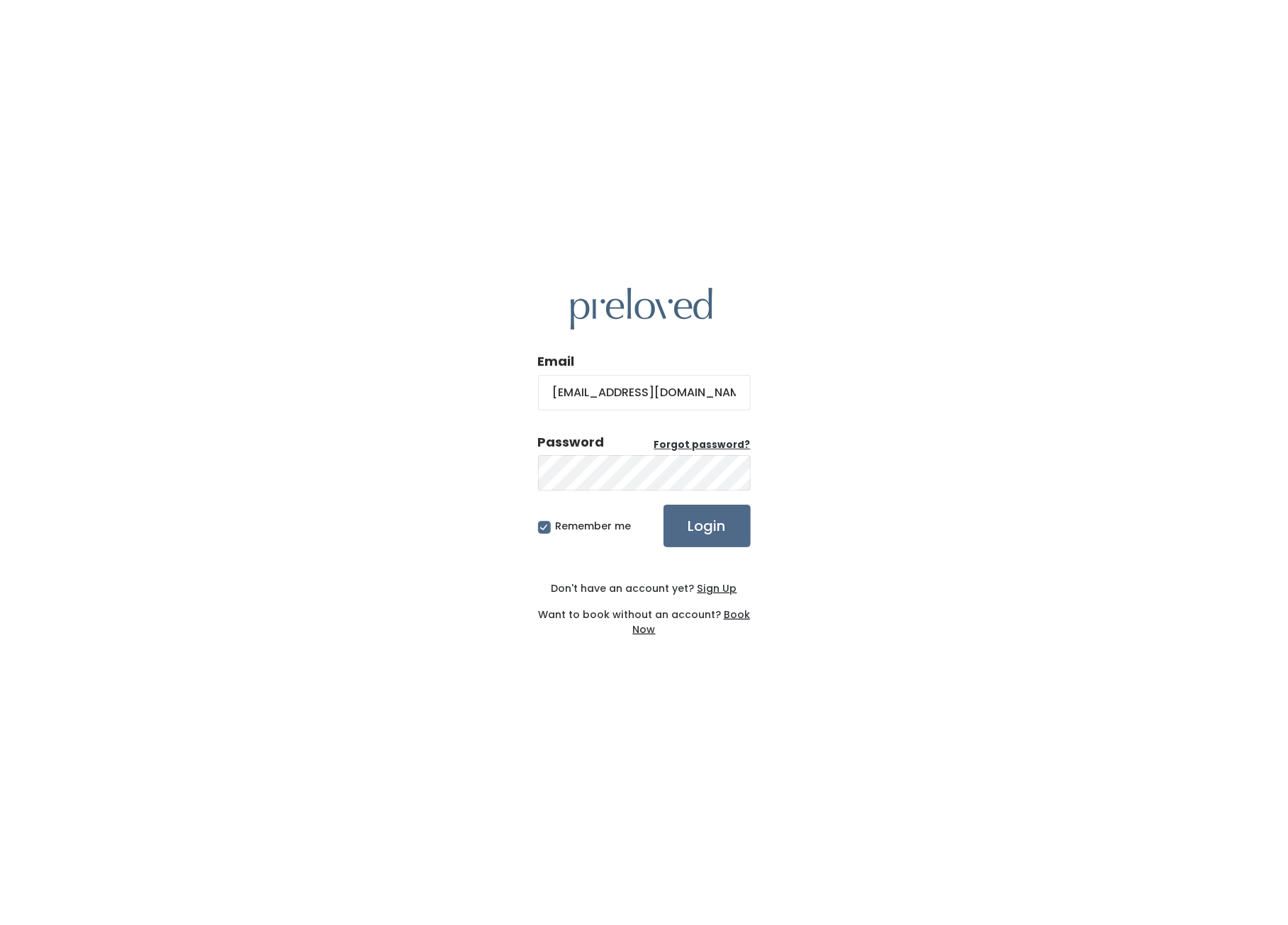
click at [774, 528] on div "Email danwjones22@gmail.com Password Forgot password? Remember me Login Don't h…" at bounding box center [644, 462] width 1288 height 925
click at [713, 534] on input "Login" at bounding box center [707, 525] width 87 height 43
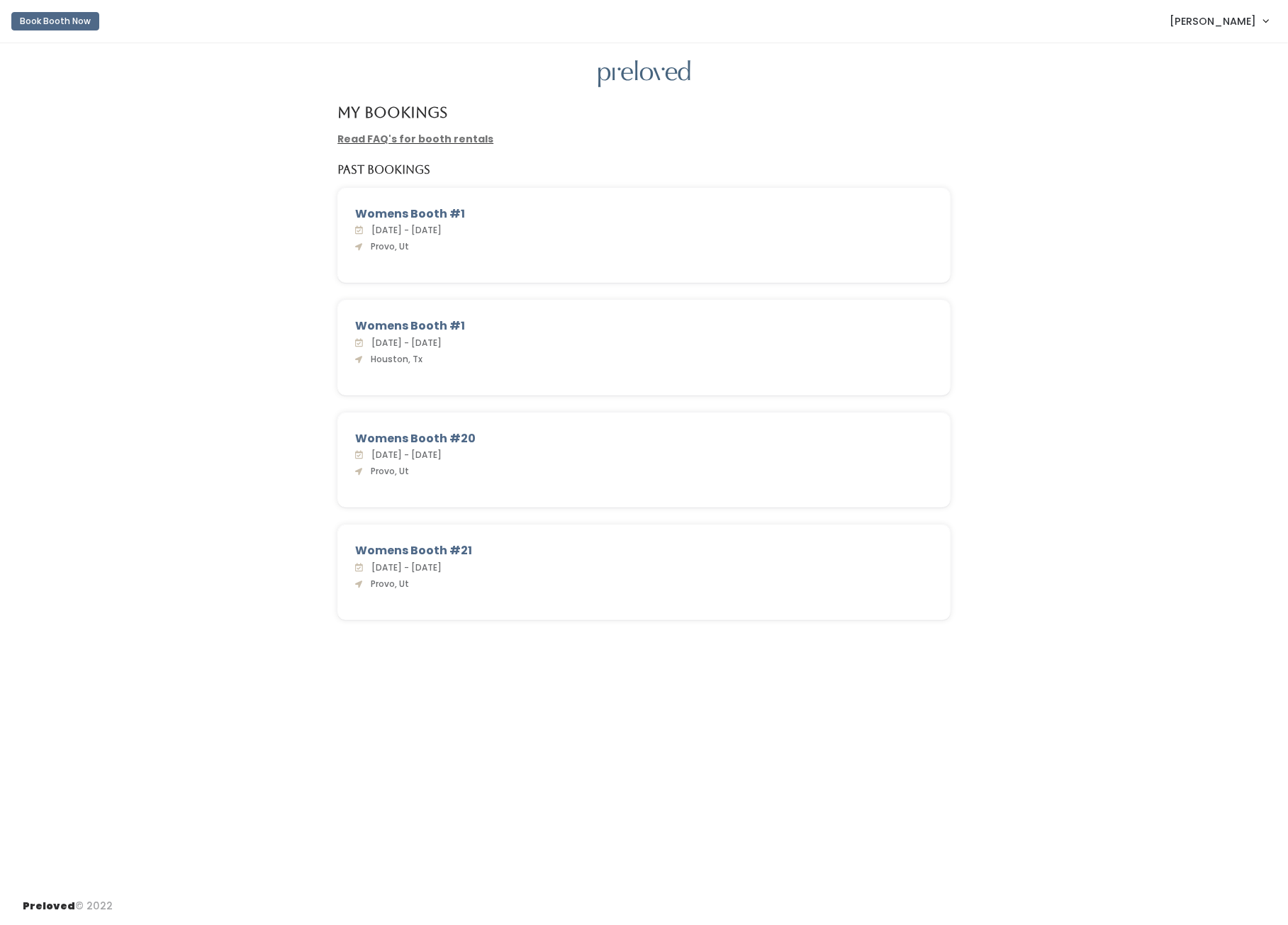
click at [1240, 25] on span "[PERSON_NAME]" at bounding box center [1213, 21] width 86 height 16
click at [1181, 51] on link "Admin Home" at bounding box center [1218, 56] width 127 height 26
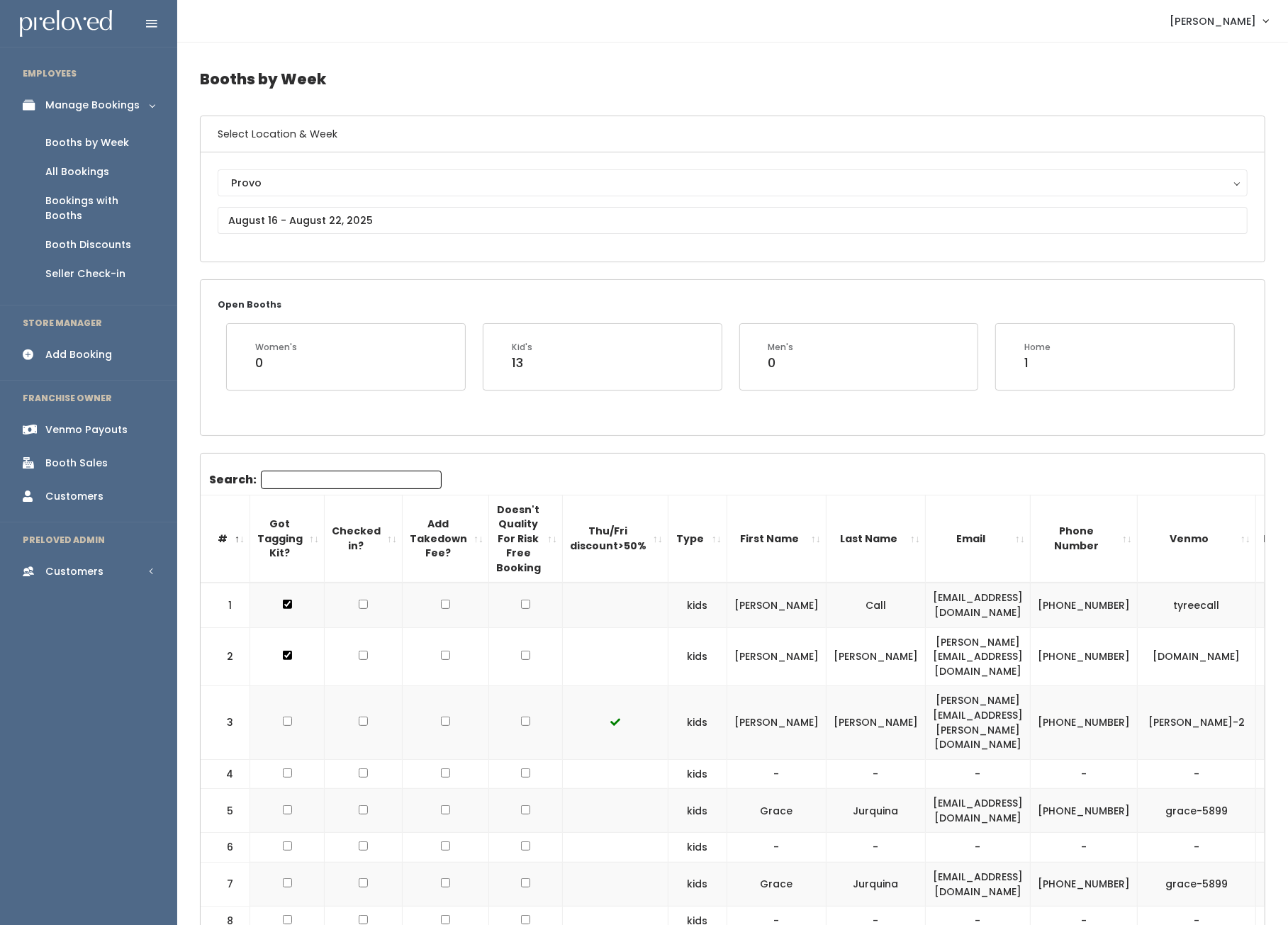
click at [367, 165] on div "Provo Eagle Mountain Edwardsville Holladay Houston Layton Oklahoma City Rexburg…" at bounding box center [732, 207] width 1064 height 109
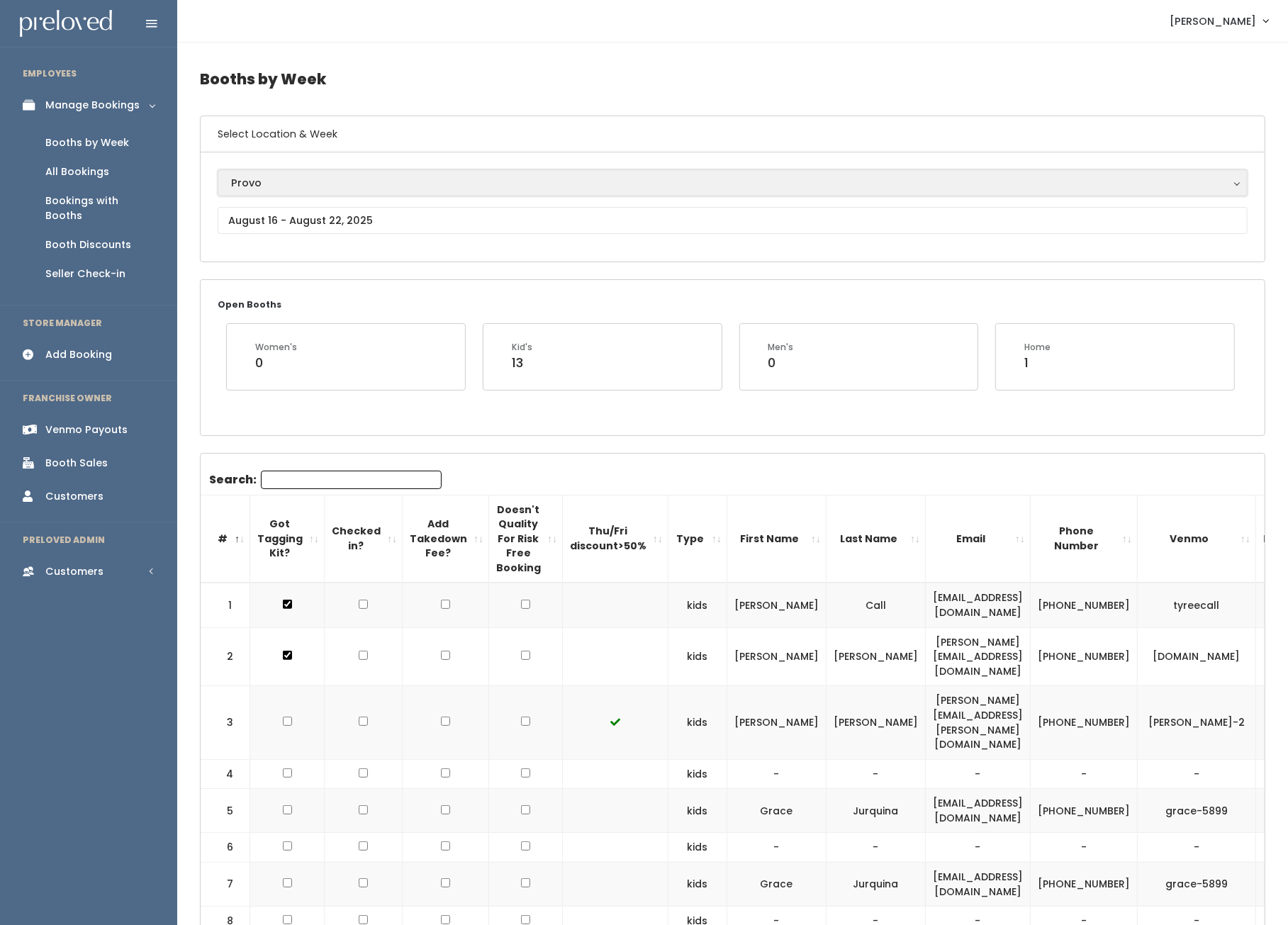
click at [353, 177] on div "Provo" at bounding box center [732, 183] width 1003 height 16
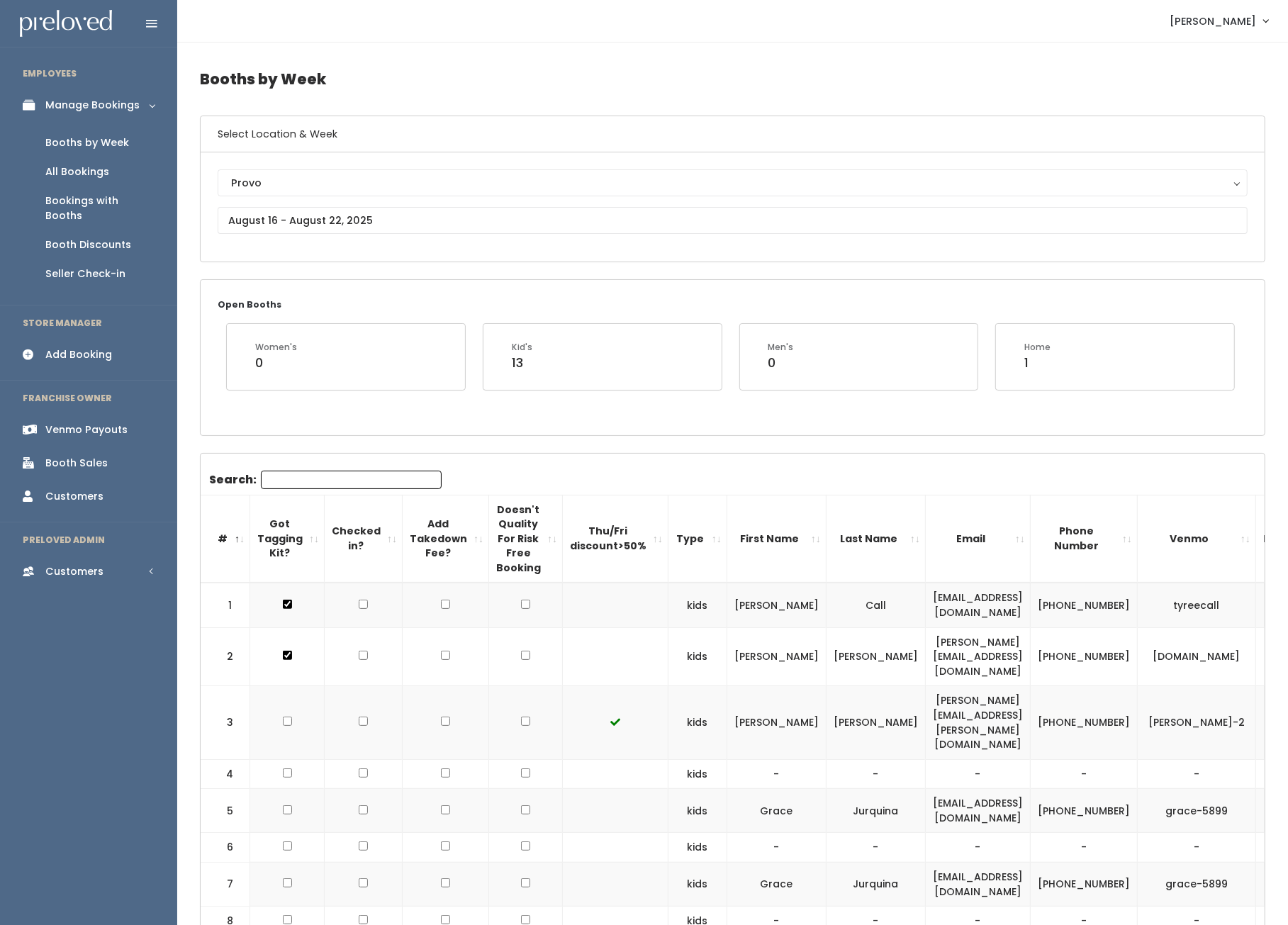
click at [84, 347] on div "Add Booking" at bounding box center [79, 354] width 67 height 15
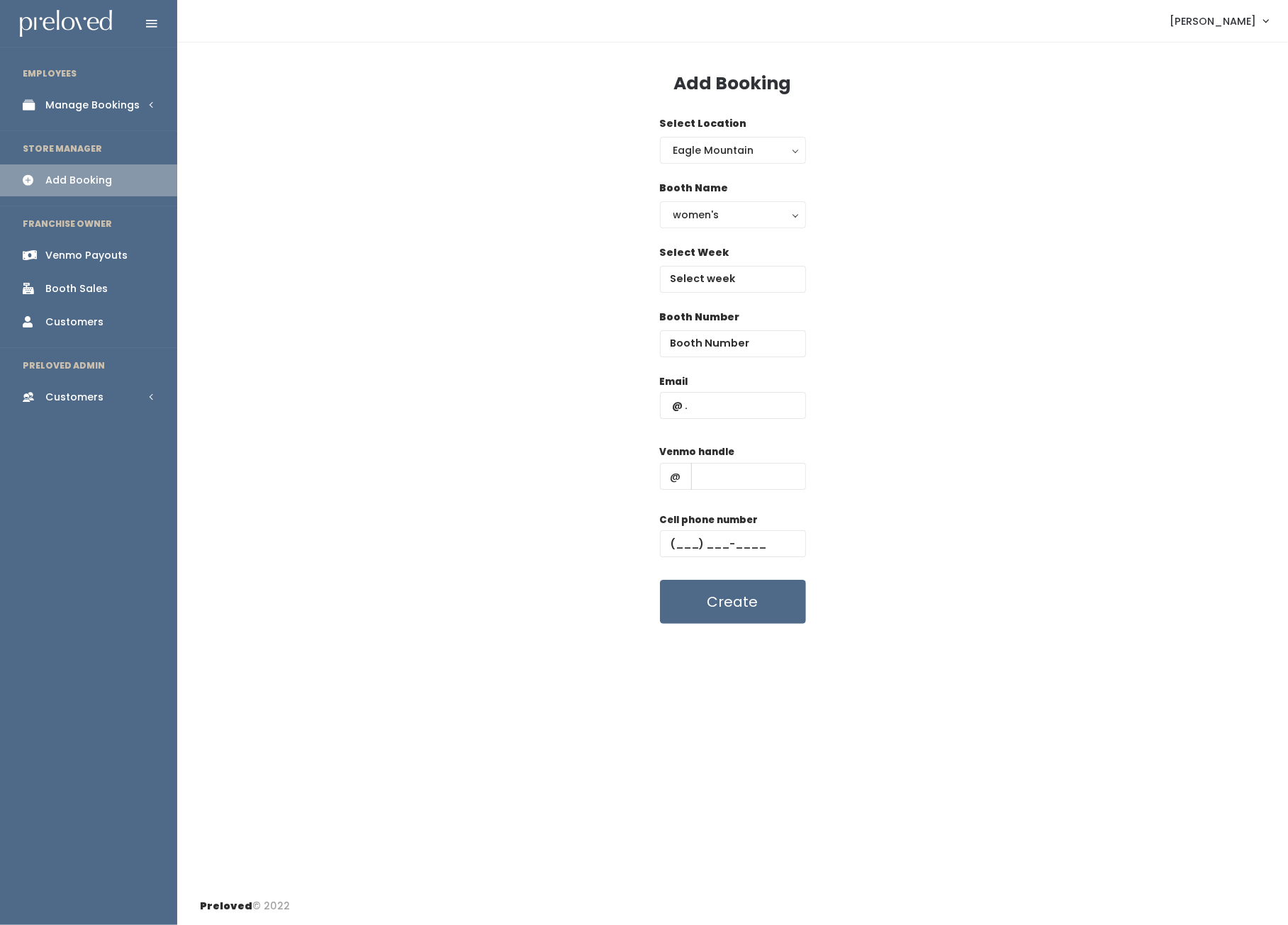
click at [742, 130] on div "Select Location [GEOGRAPHIC_DATA] [GEOGRAPHIC_DATA] [GEOGRAPHIC_DATA] [US_STATE…" at bounding box center [733, 139] width 146 height 47
click at [725, 145] on div "Eagle Mountain" at bounding box center [732, 150] width 119 height 16
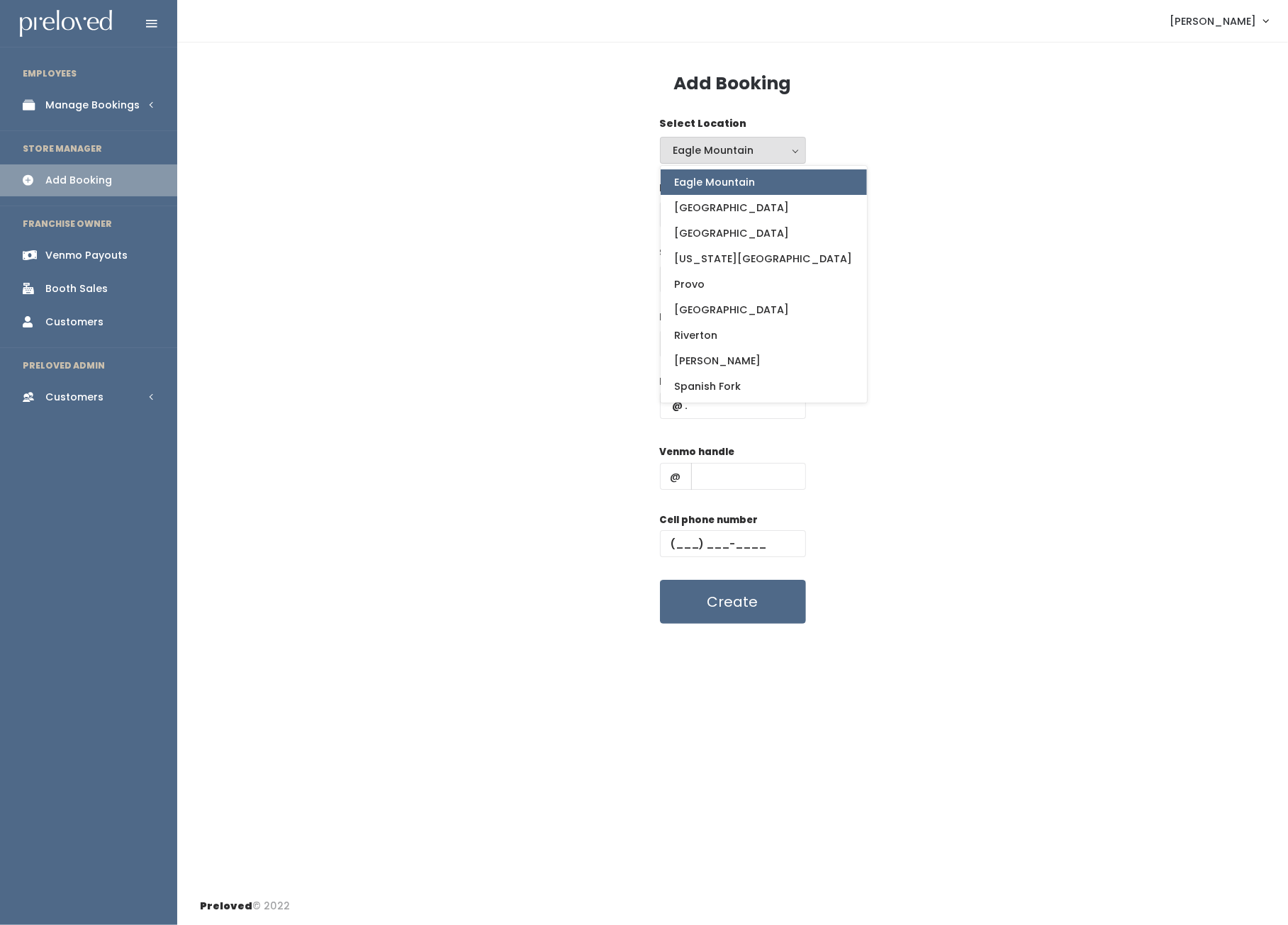
click at [602, 206] on div "Booth Name women's kid's home men's women's" at bounding box center [732, 212] width 1065 height 65
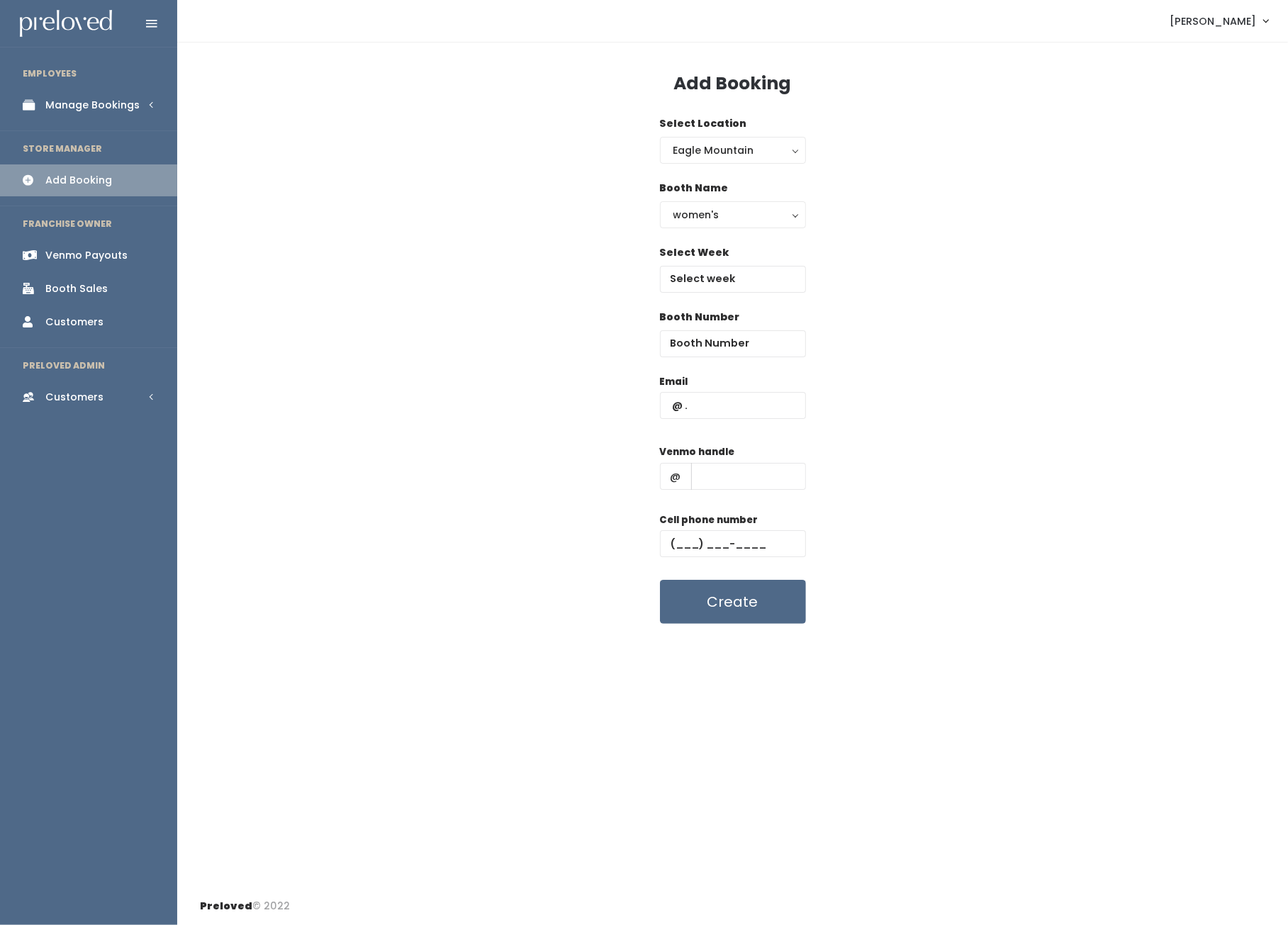
click at [79, 110] on div "Manage Bookings" at bounding box center [92, 105] width 94 height 15
click at [689, 150] on div "Eagle Mountain" at bounding box center [732, 150] width 119 height 16
click at [395, 179] on div "Select Location [GEOGRAPHIC_DATA] [GEOGRAPHIC_DATA] [GEOGRAPHIC_DATA] [GEOGRAPH…" at bounding box center [732, 148] width 1065 height 65
click at [708, 146] on div "Eagle Mountain" at bounding box center [732, 150] width 119 height 16
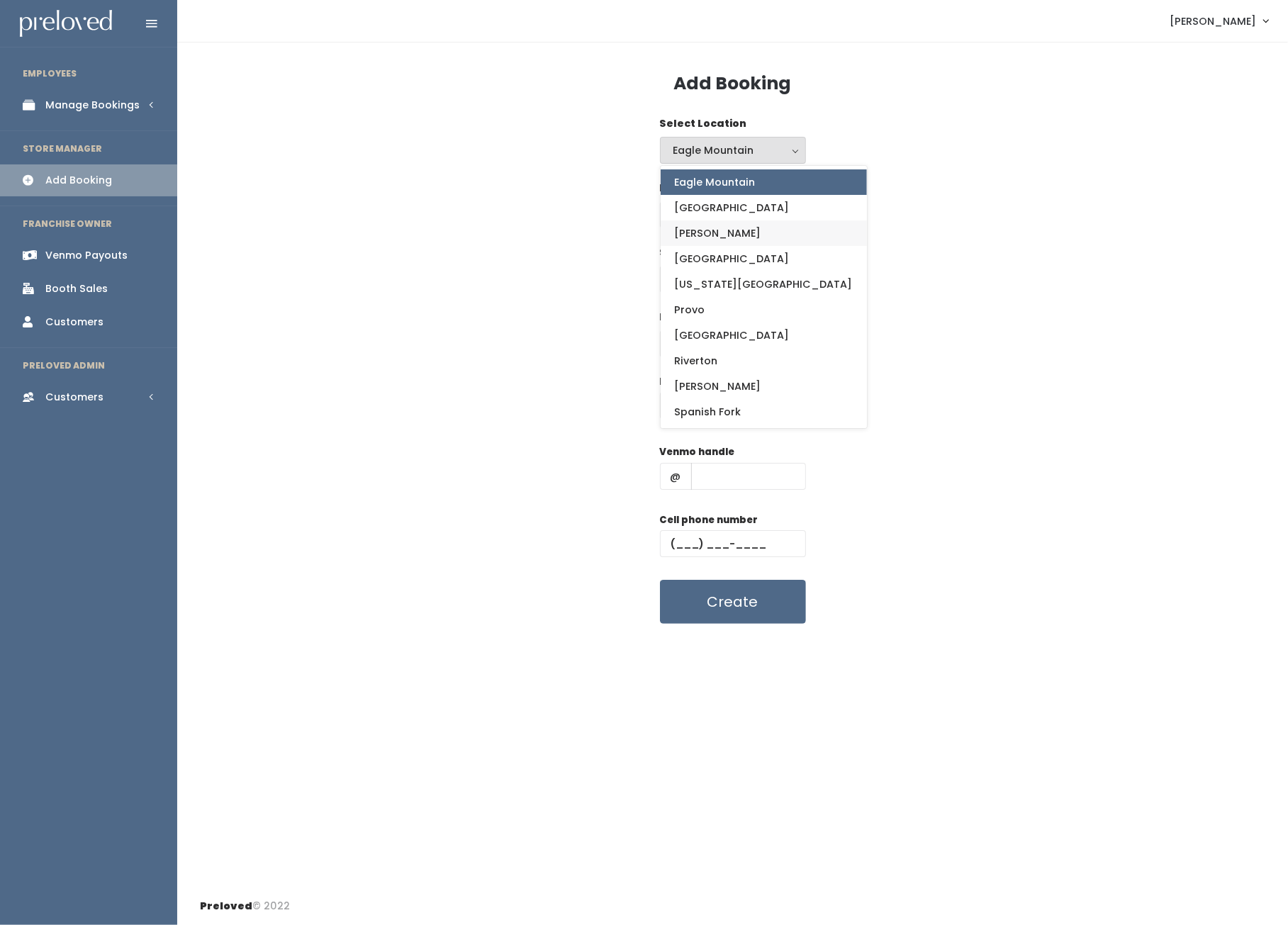
click at [694, 240] on span "[PERSON_NAME]" at bounding box center [718, 233] width 86 height 16
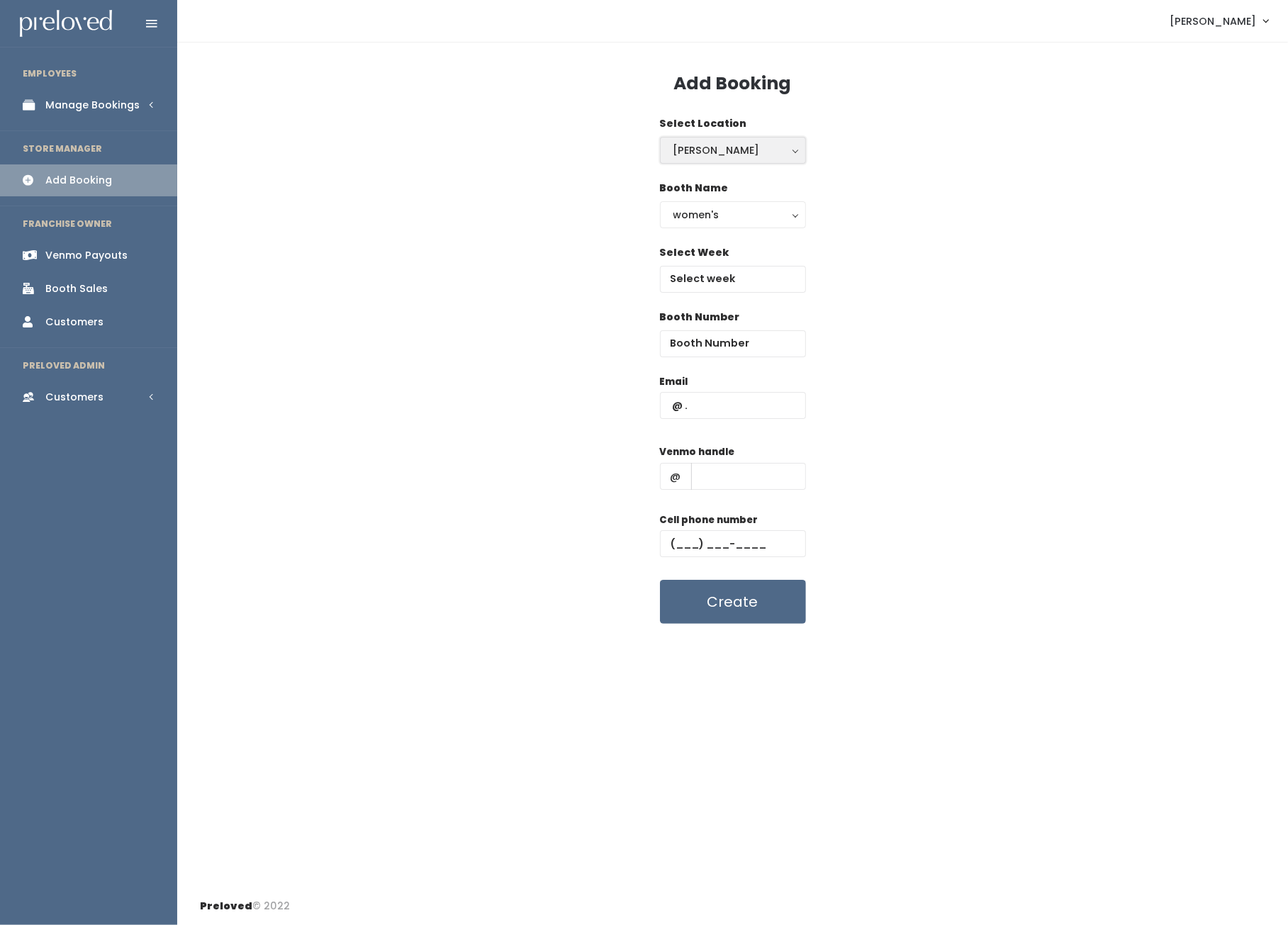
click at [719, 140] on button "[PERSON_NAME]" at bounding box center [733, 150] width 146 height 27
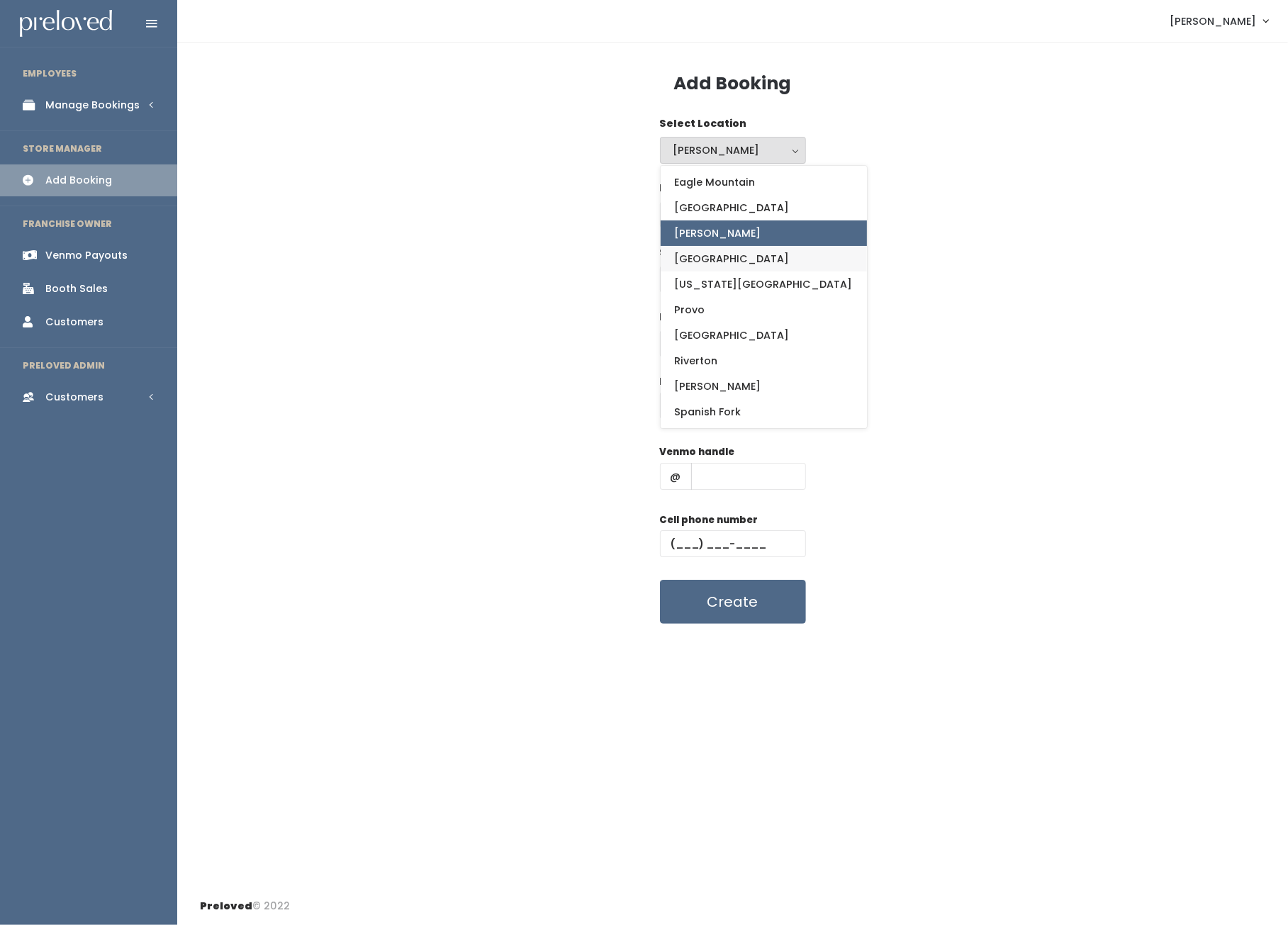
click at [692, 257] on span "[GEOGRAPHIC_DATA]" at bounding box center [732, 258] width 115 height 16
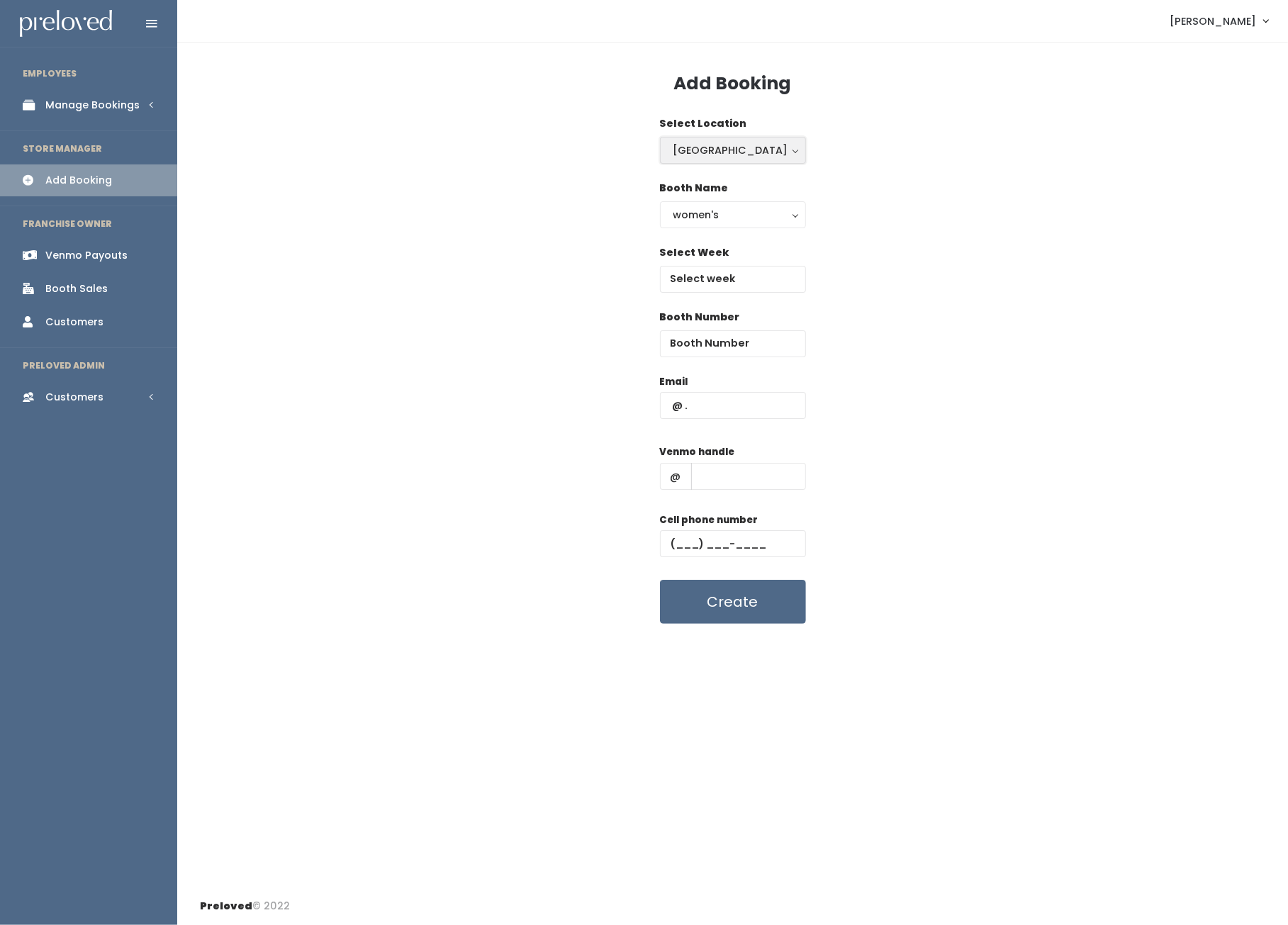
click at [705, 147] on div "[GEOGRAPHIC_DATA]" at bounding box center [732, 150] width 119 height 16
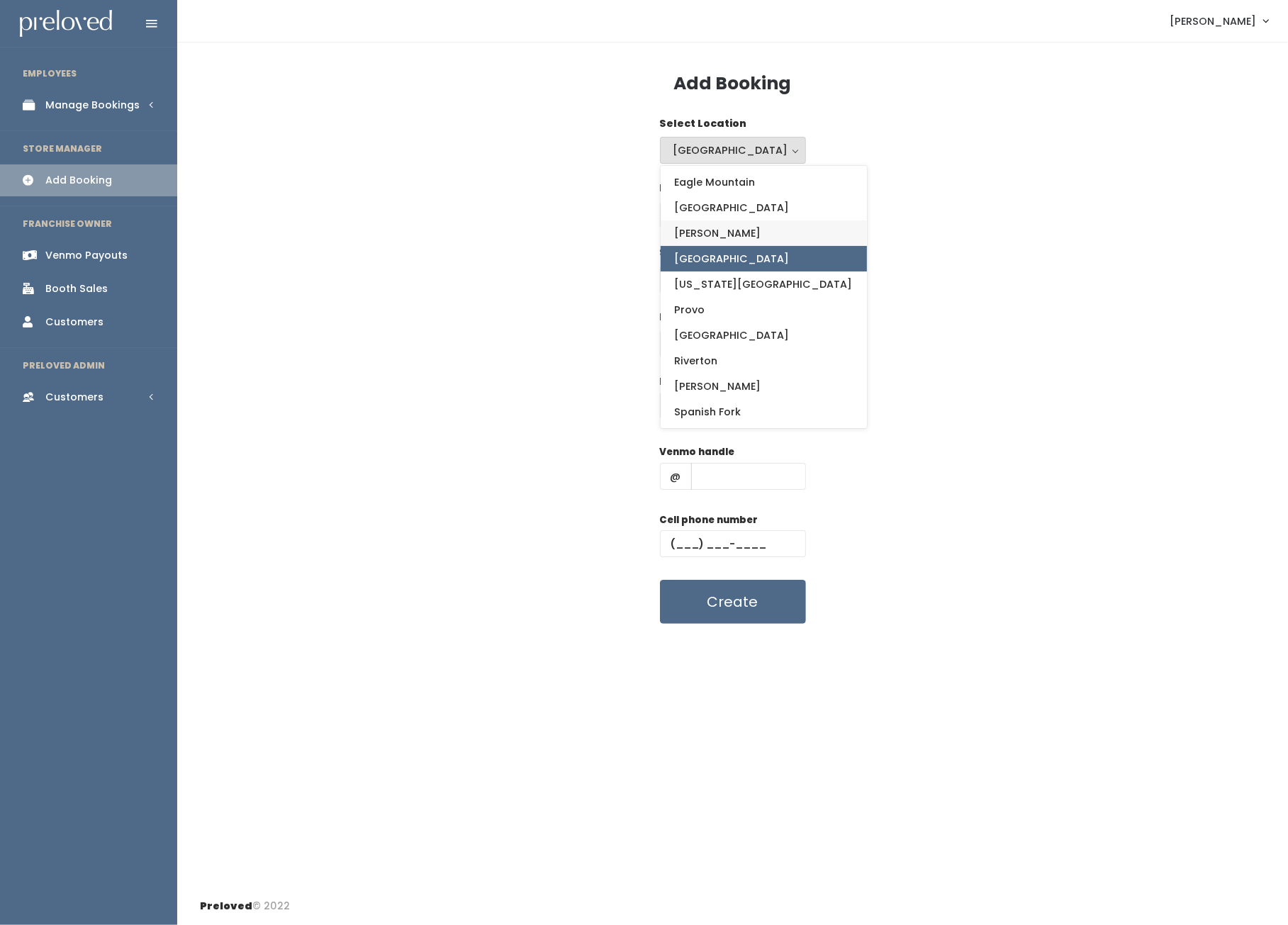
click at [681, 230] on span "[PERSON_NAME]" at bounding box center [718, 233] width 86 height 16
select select "18"
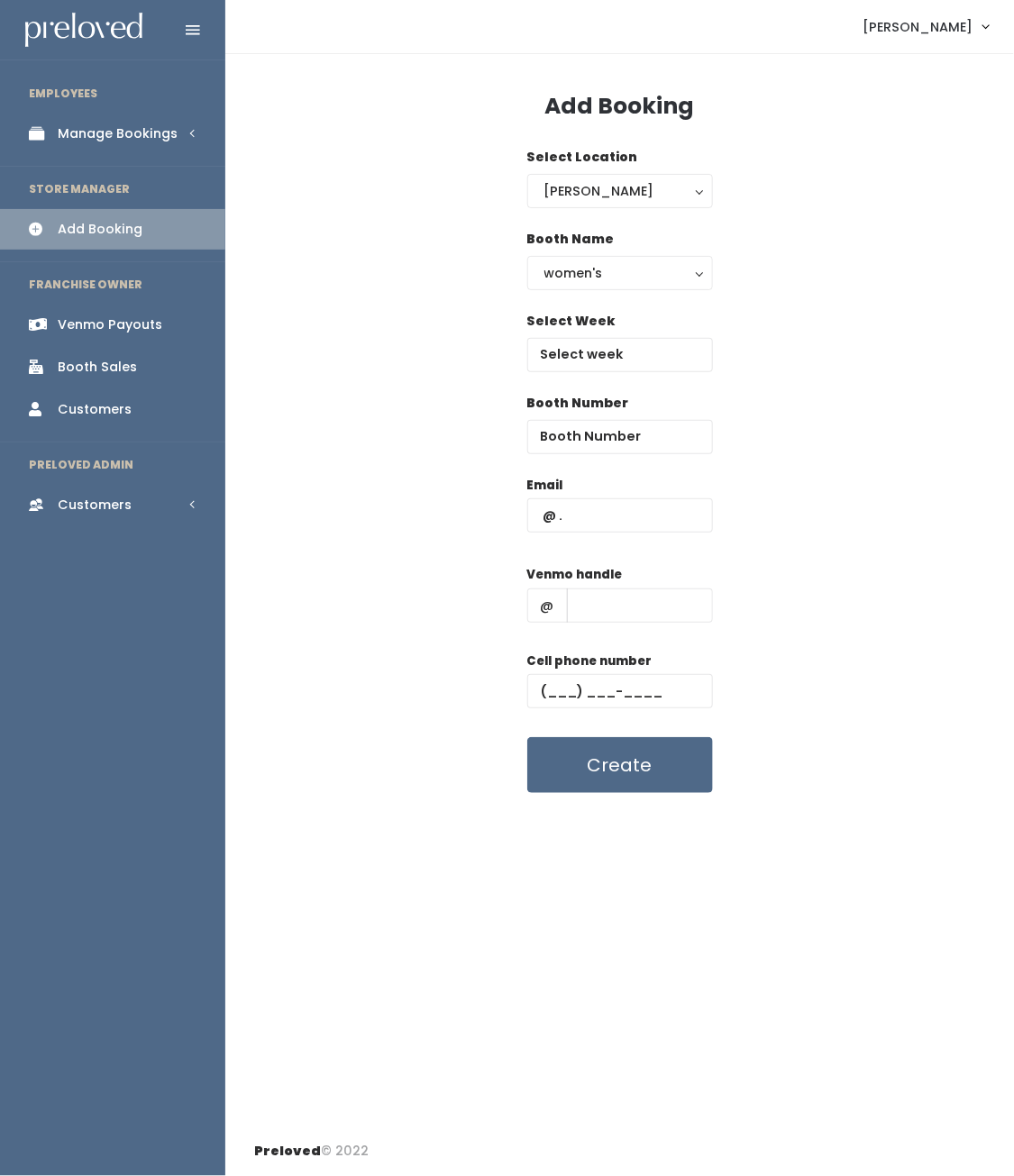
click at [412, 924] on div "Add Booking Select Location [GEOGRAPHIC_DATA] [GEOGRAPHIC_DATA] [GEOGRAPHIC_DAT…" at bounding box center [619, 591] width 788 height 1074
click at [358, 501] on div "Email Venmo handle @ Cell phone number Create" at bounding box center [619, 635] width 731 height 318
